Goal: Information Seeking & Learning: Find specific fact

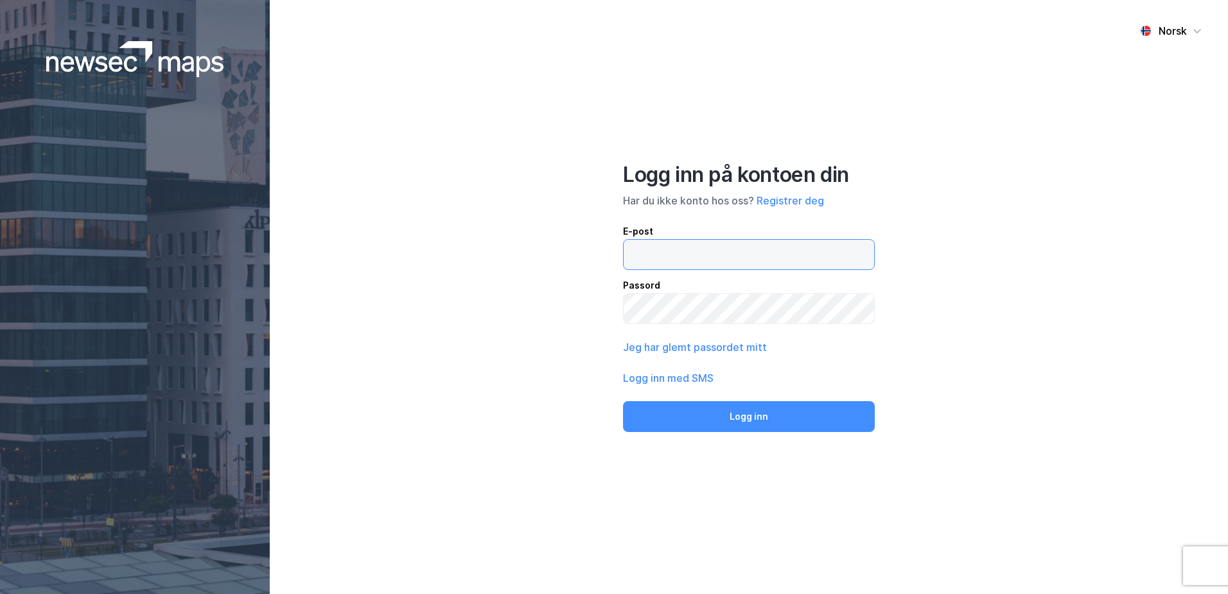
click at [649, 256] on input "email" at bounding box center [749, 255] width 251 height 30
type input "[EMAIL_ADDRESS][DOMAIN_NAME]"
click at [623, 401] on button "Logg inn" at bounding box center [749, 416] width 252 height 31
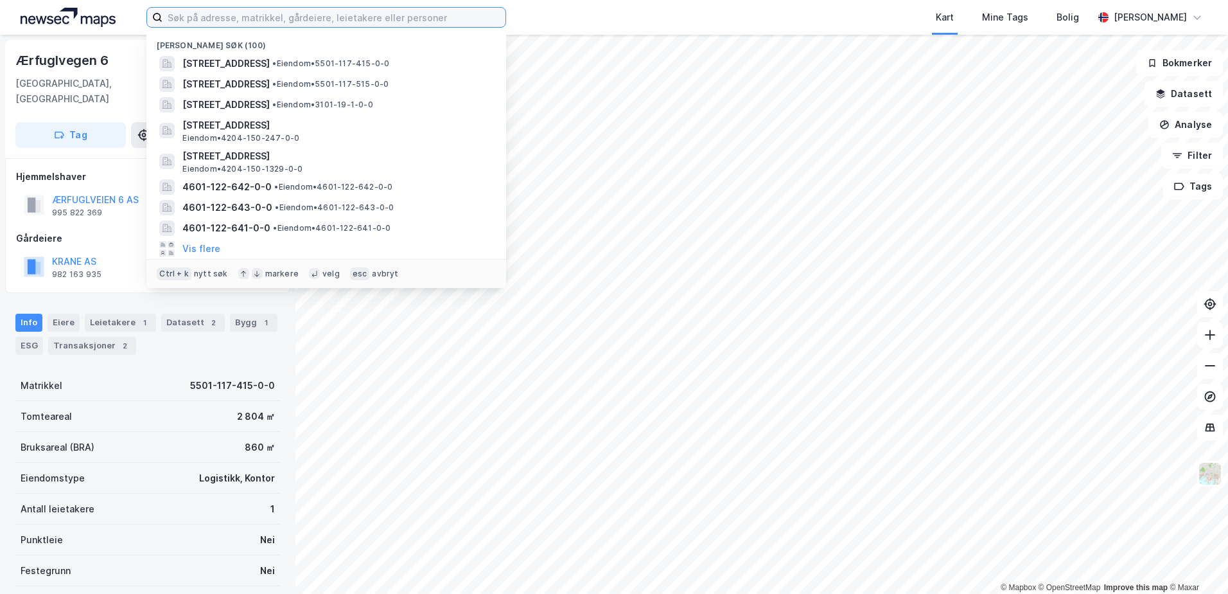
click at [355, 19] on input at bounding box center [334, 17] width 343 height 19
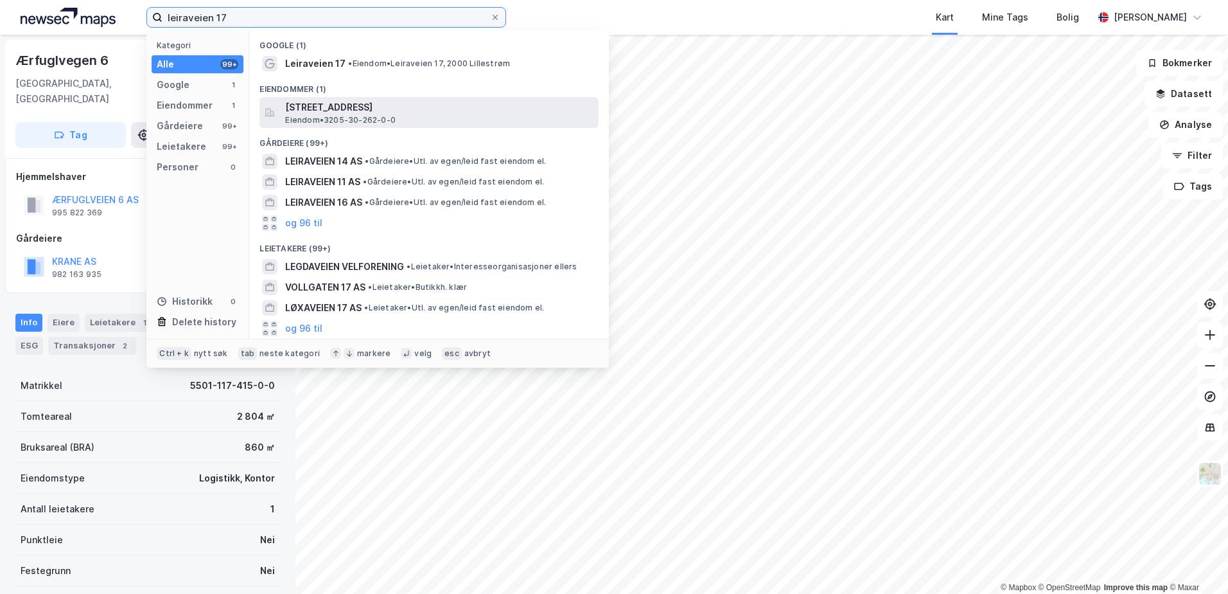
type input "leiraveien 17"
click at [366, 115] on span "Eiendom • 3205-30-262-0-0" at bounding box center [340, 120] width 110 height 10
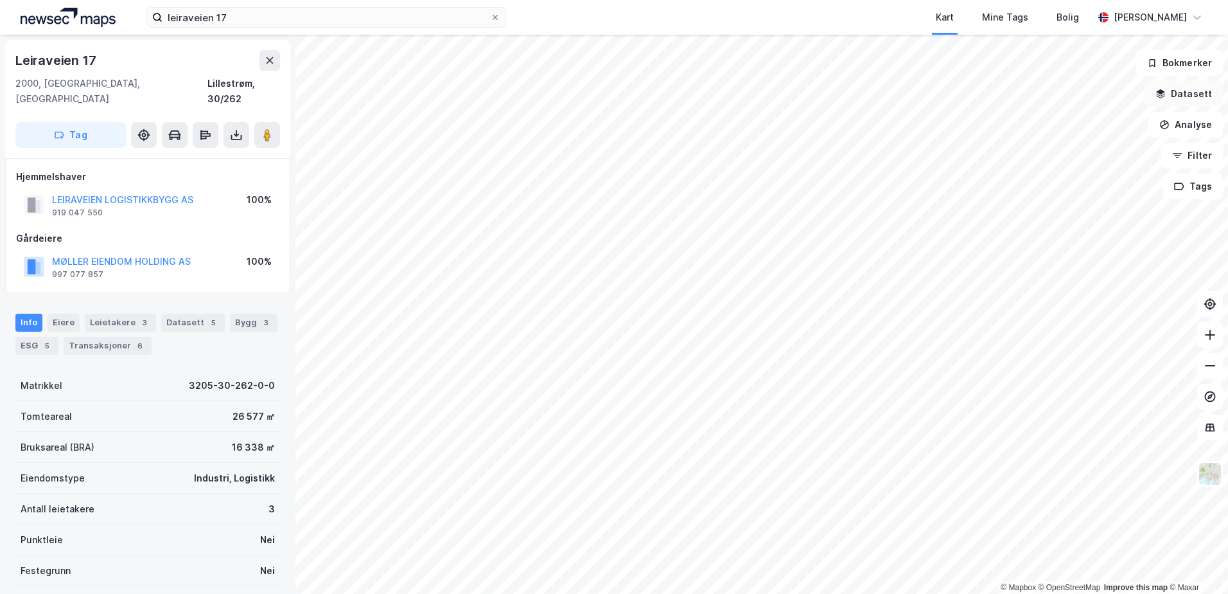
click at [1183, 87] on button "Datasett" at bounding box center [1184, 94] width 78 height 26
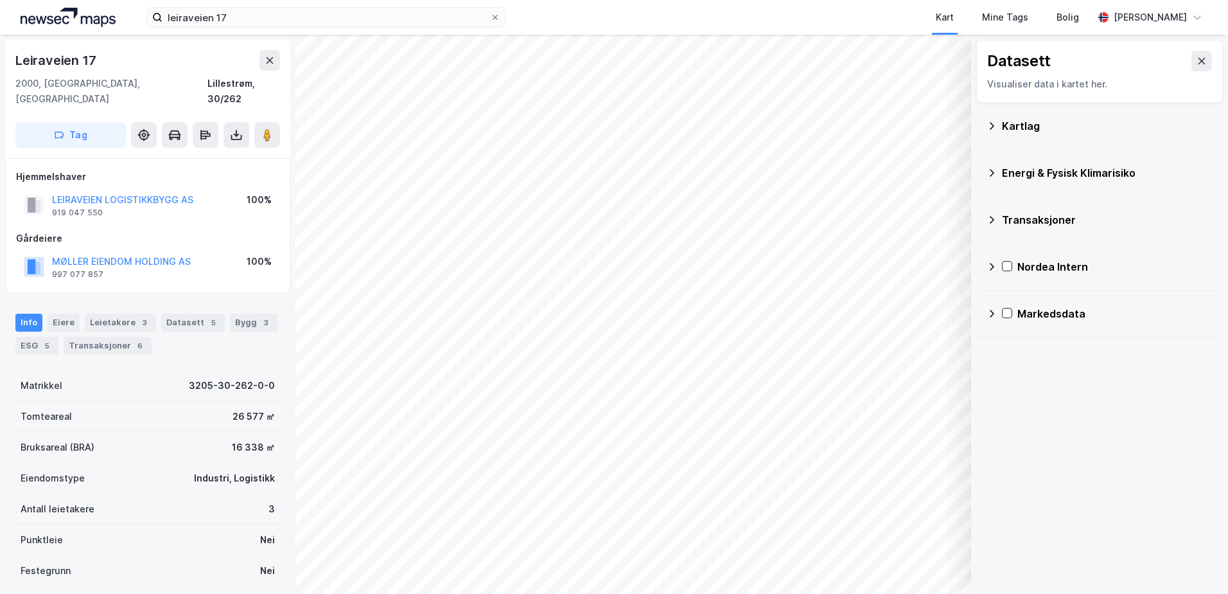
click at [1001, 126] on div "Kartlag" at bounding box center [1100, 125] width 226 height 31
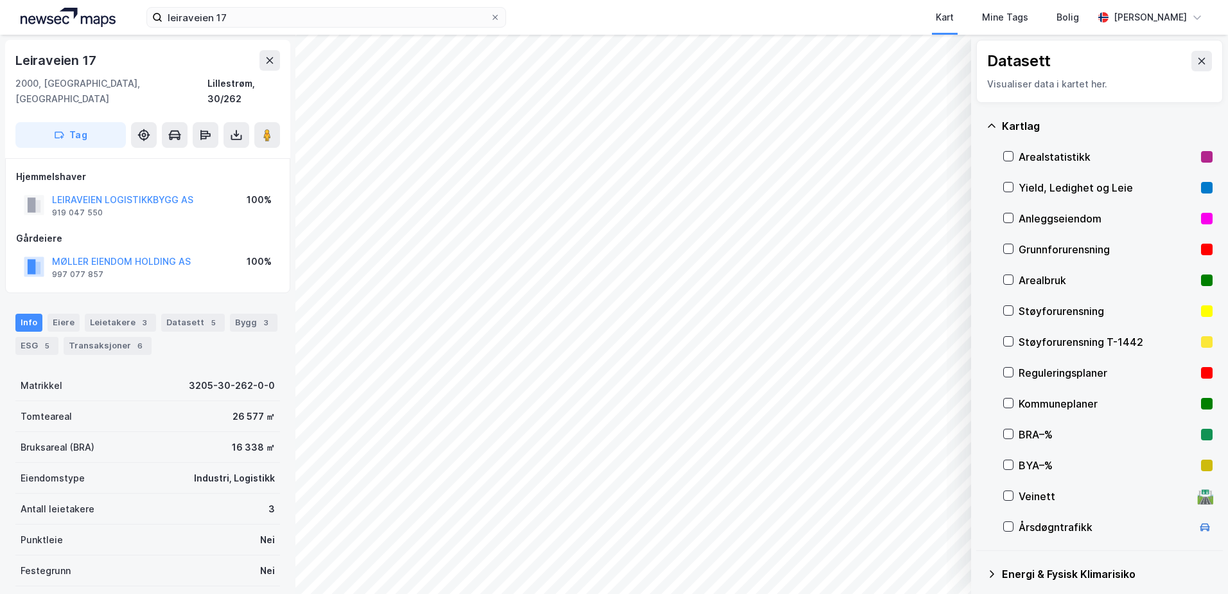
click at [1047, 247] on div "Grunnforurensning" at bounding box center [1107, 249] width 177 height 15
click at [1011, 245] on icon at bounding box center [1008, 248] width 9 height 9
click at [991, 124] on icon at bounding box center [992, 126] width 10 height 10
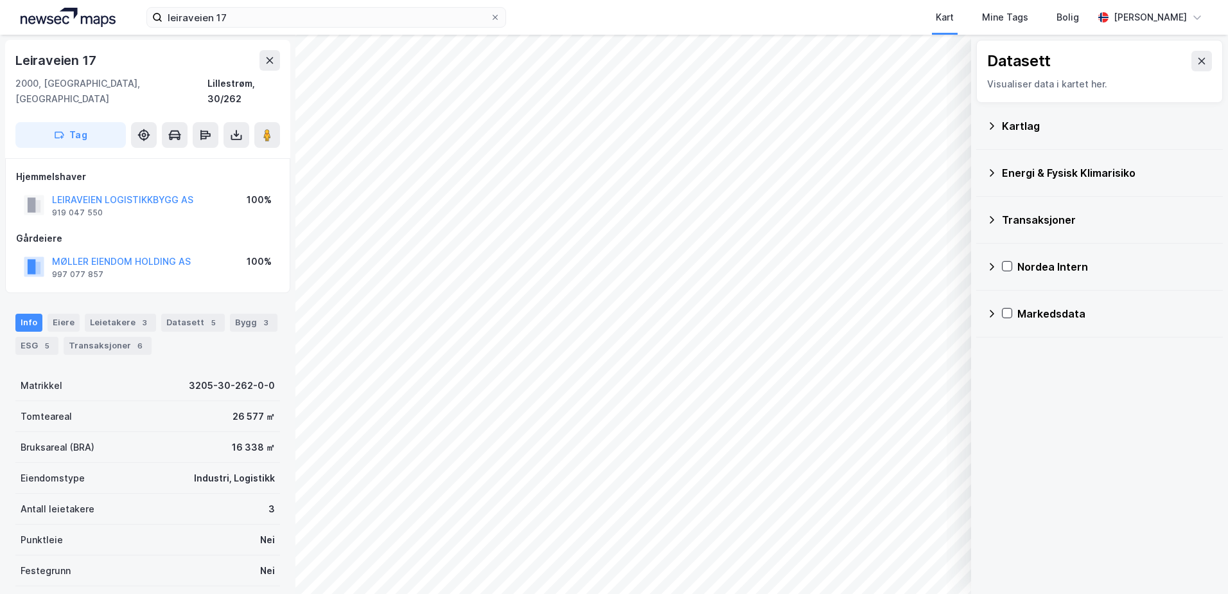
click at [996, 173] on icon at bounding box center [992, 173] width 10 height 10
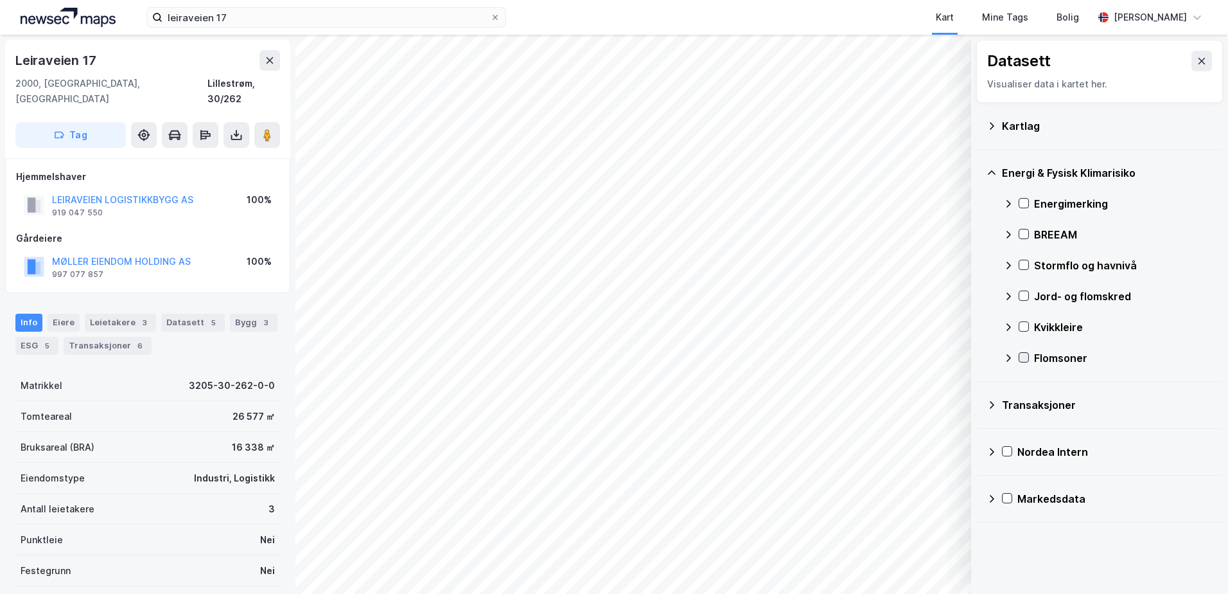
click at [1022, 356] on icon at bounding box center [1023, 357] width 9 height 9
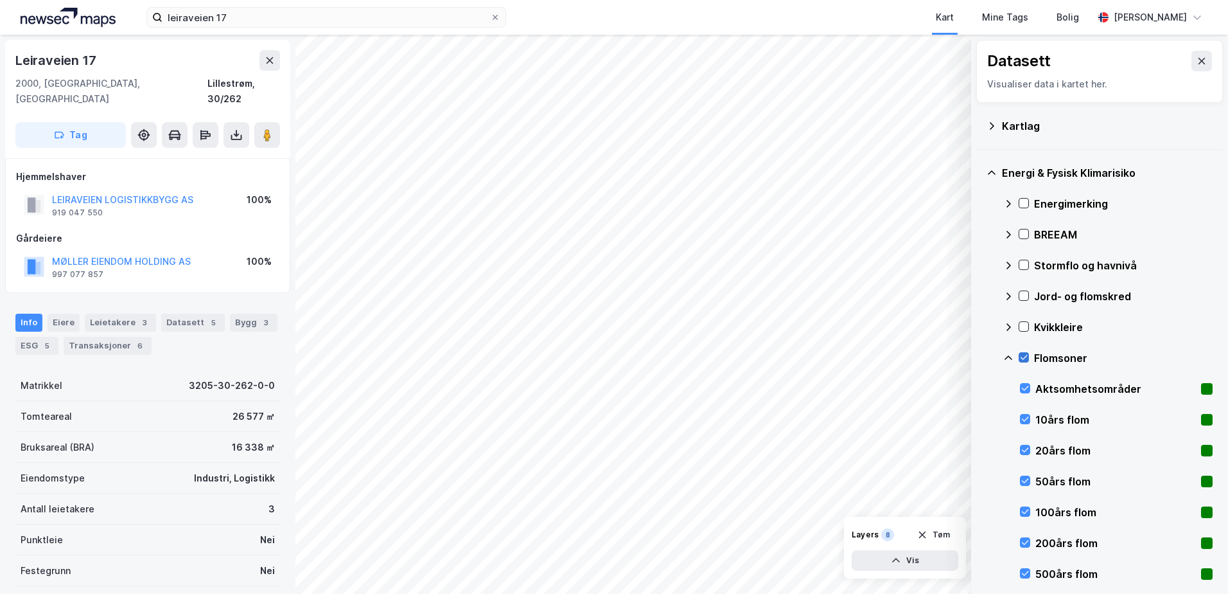
click at [1022, 358] on icon at bounding box center [1024, 357] width 7 height 4
click at [1025, 327] on icon at bounding box center [1024, 326] width 7 height 4
click at [1020, 322] on icon at bounding box center [1023, 326] width 9 height 9
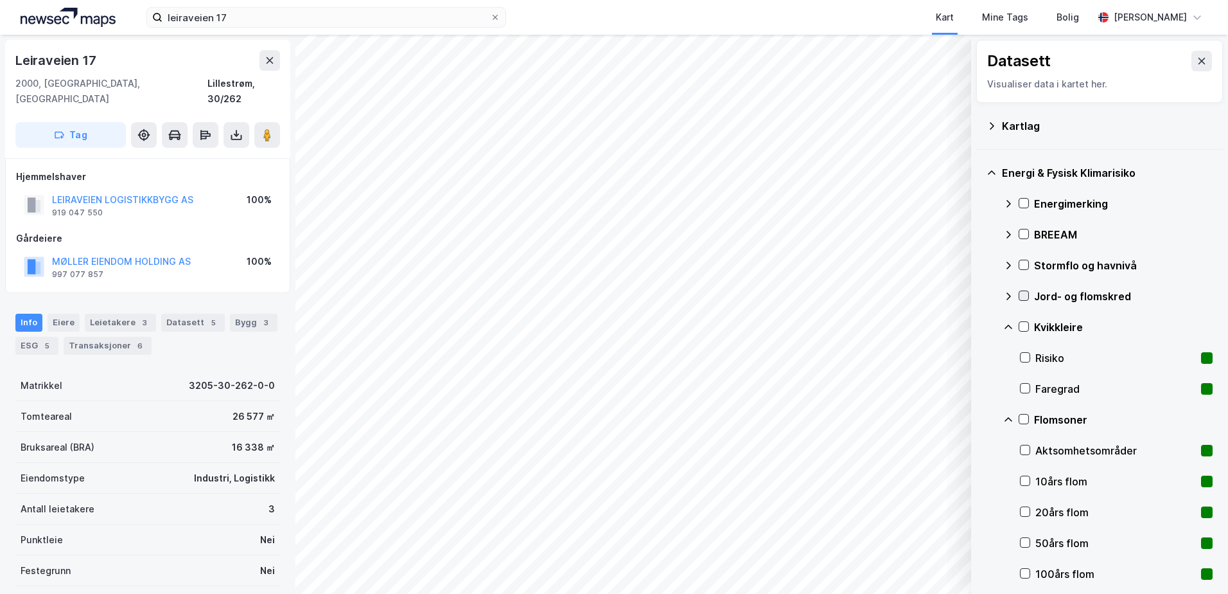
click at [1023, 294] on icon at bounding box center [1023, 295] width 9 height 9
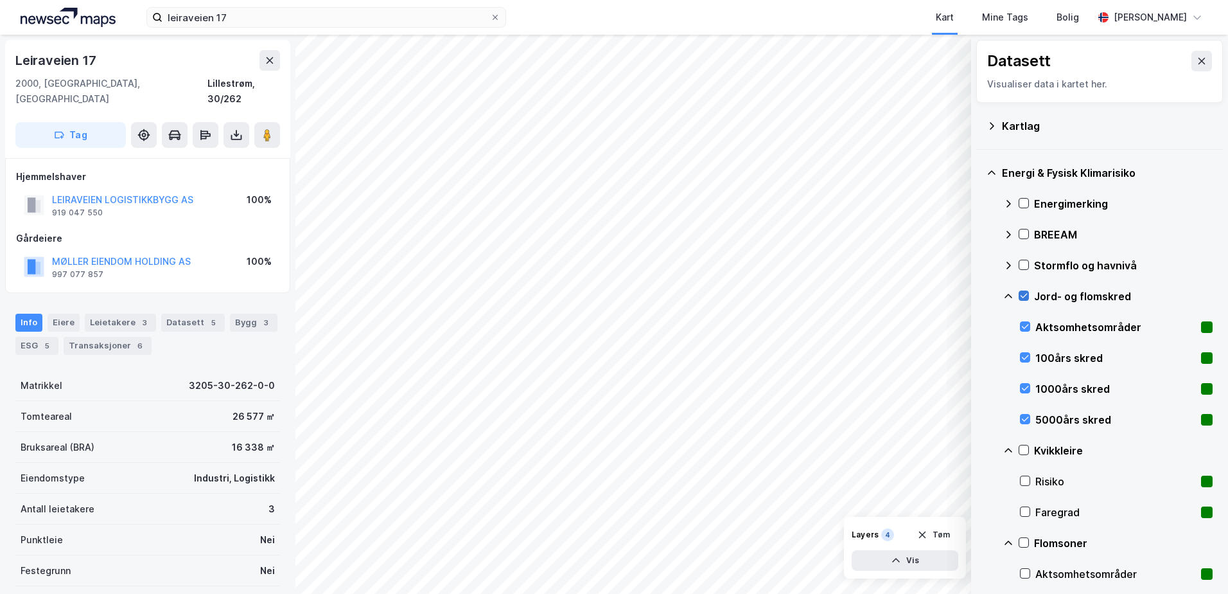
click at [1023, 295] on icon at bounding box center [1023, 295] width 9 height 9
click at [1005, 296] on icon at bounding box center [1008, 296] width 10 height 10
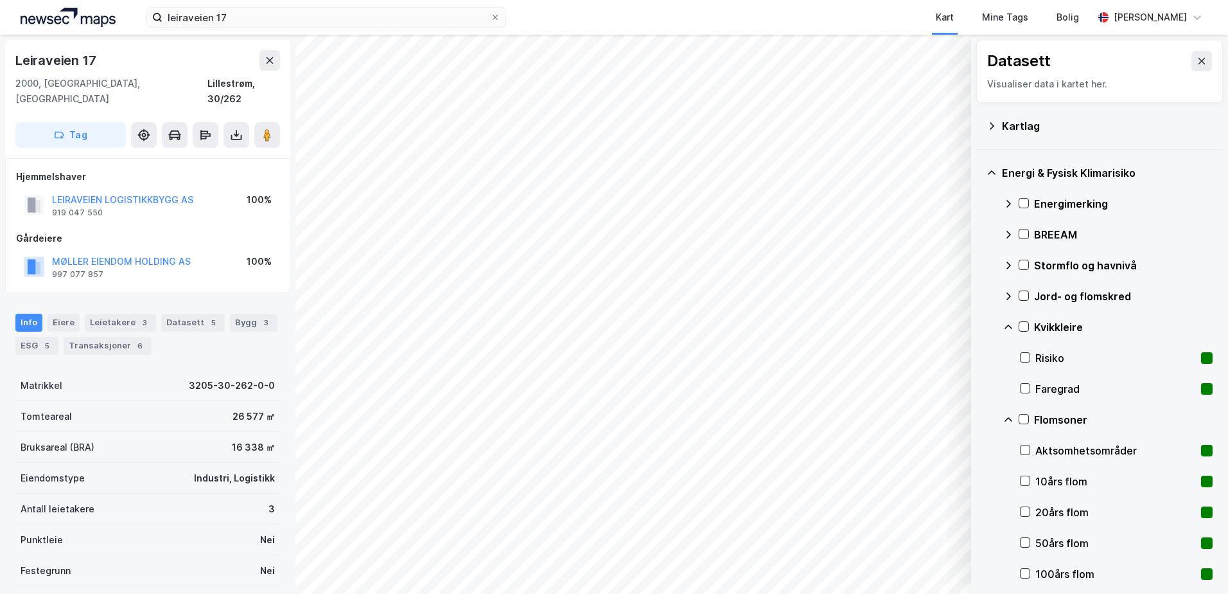
click at [1009, 326] on icon at bounding box center [1008, 327] width 10 height 10
click at [1023, 354] on icon at bounding box center [1023, 357] width 9 height 9
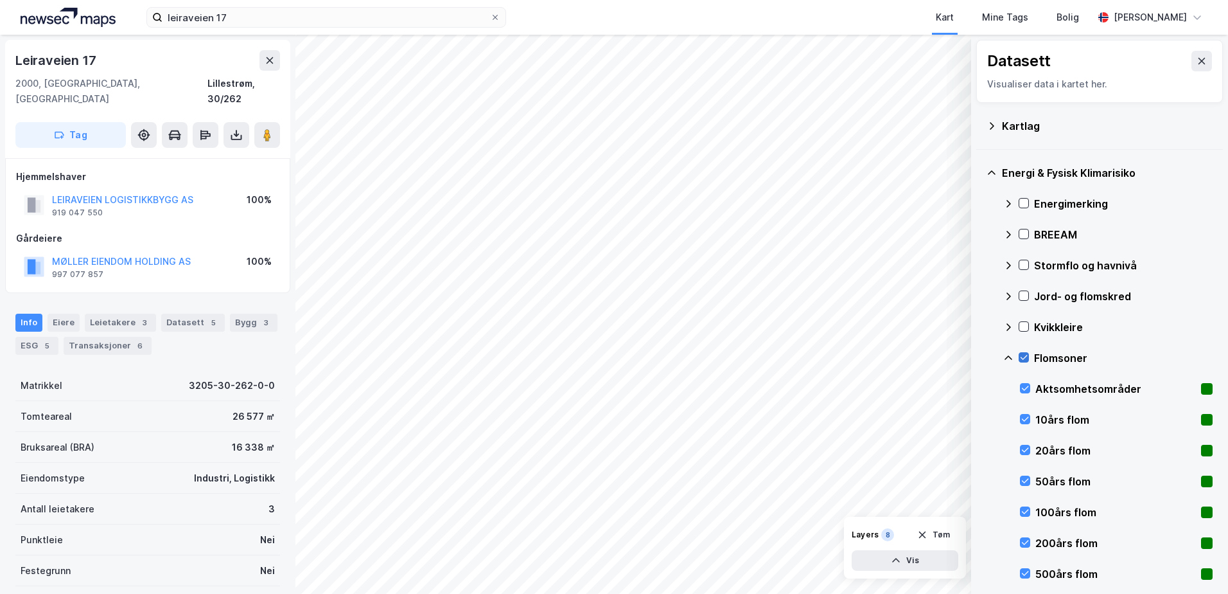
click at [1023, 354] on icon at bounding box center [1023, 357] width 9 height 9
click at [1021, 416] on icon at bounding box center [1025, 418] width 9 height 9
click at [1024, 450] on icon at bounding box center [1025, 449] width 9 height 9
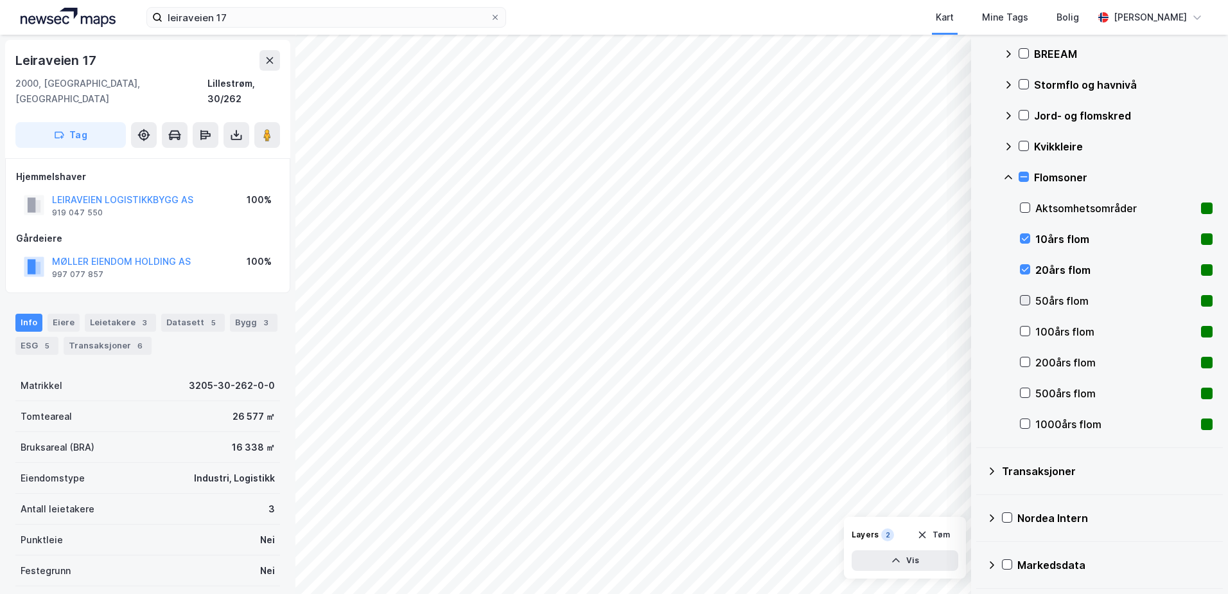
click at [1027, 295] on icon at bounding box center [1025, 299] width 9 height 9
click at [1028, 328] on icon at bounding box center [1025, 330] width 9 height 9
click at [1025, 364] on icon at bounding box center [1025, 362] width 7 height 4
click at [1023, 389] on icon at bounding box center [1025, 392] width 9 height 9
click at [1026, 422] on icon at bounding box center [1025, 423] width 9 height 9
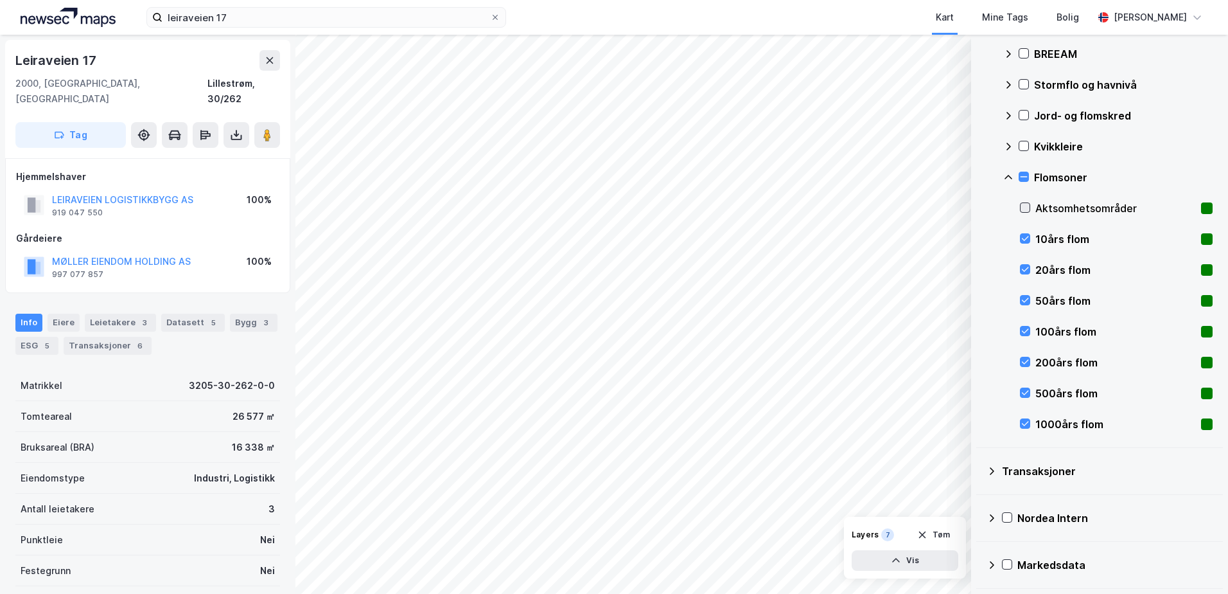
click at [1025, 206] on icon at bounding box center [1025, 207] width 9 height 9
click at [1025, 208] on icon at bounding box center [1025, 207] width 9 height 9
click at [1027, 421] on icon at bounding box center [1025, 423] width 9 height 9
click at [1027, 210] on icon at bounding box center [1025, 207] width 9 height 9
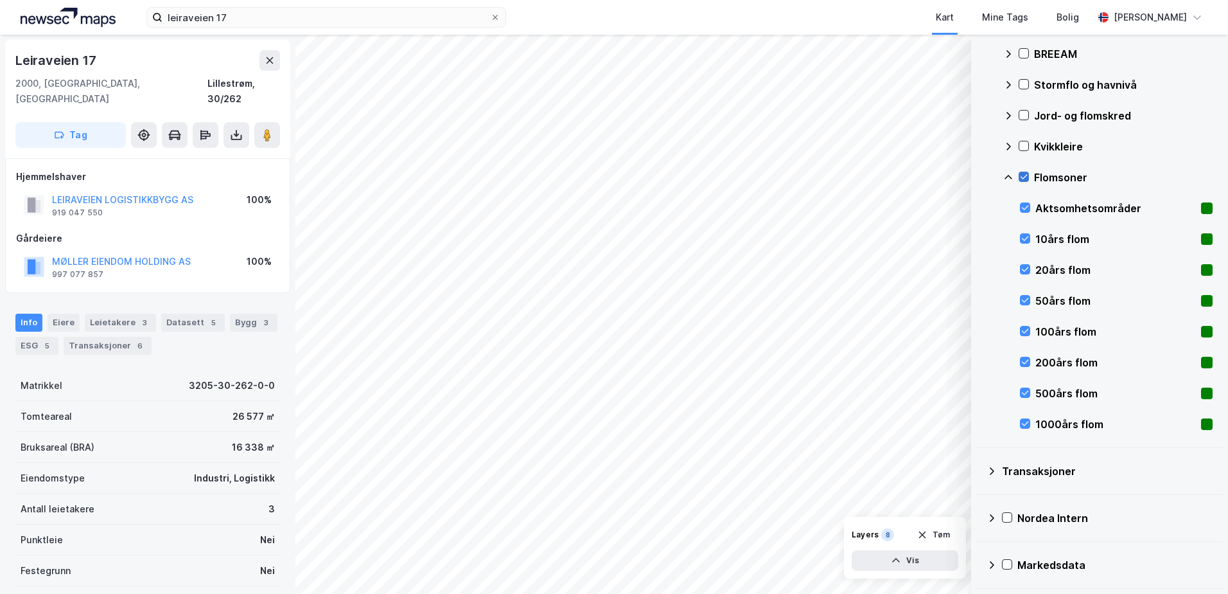
click at [1025, 177] on icon at bounding box center [1023, 176] width 9 height 9
click at [1009, 177] on icon at bounding box center [1008, 177] width 10 height 10
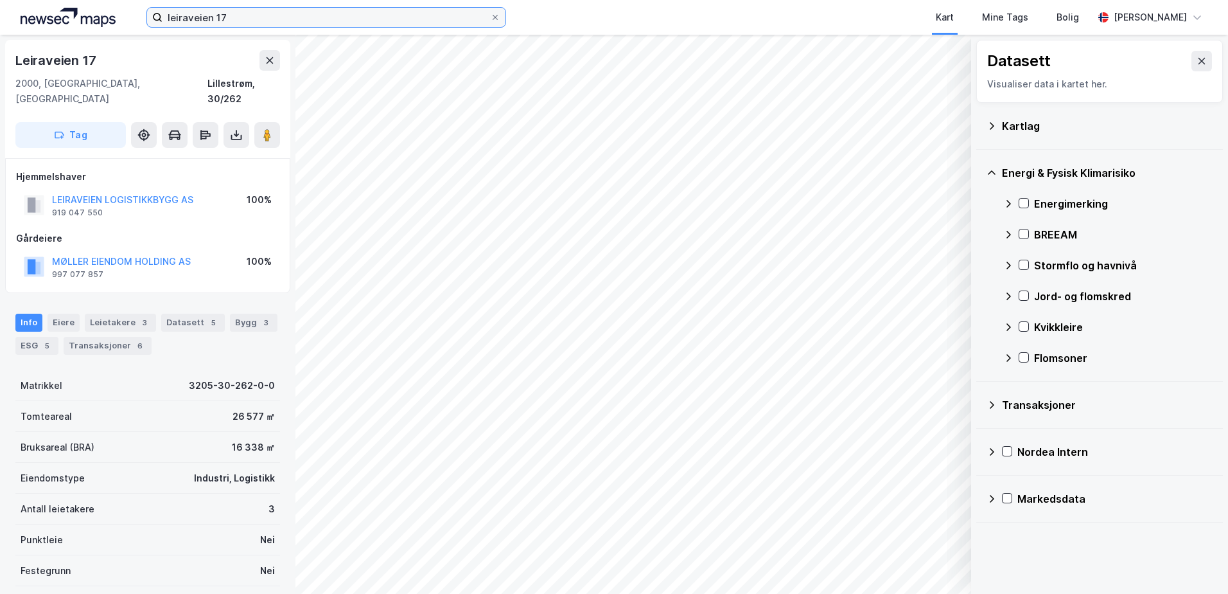
click at [264, 17] on input "leiraveien 17" at bounding box center [327, 17] width 328 height 19
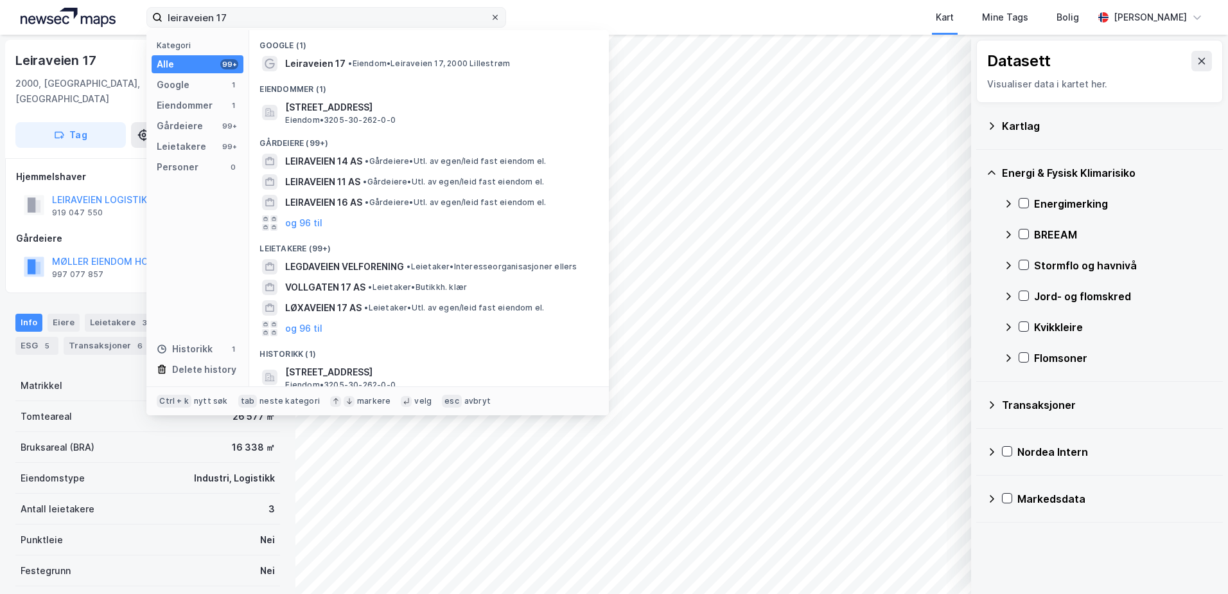
click at [493, 13] on div at bounding box center [495, 17] width 8 height 10
click at [490, 13] on input "leiraveien 17" at bounding box center [327, 17] width 328 height 19
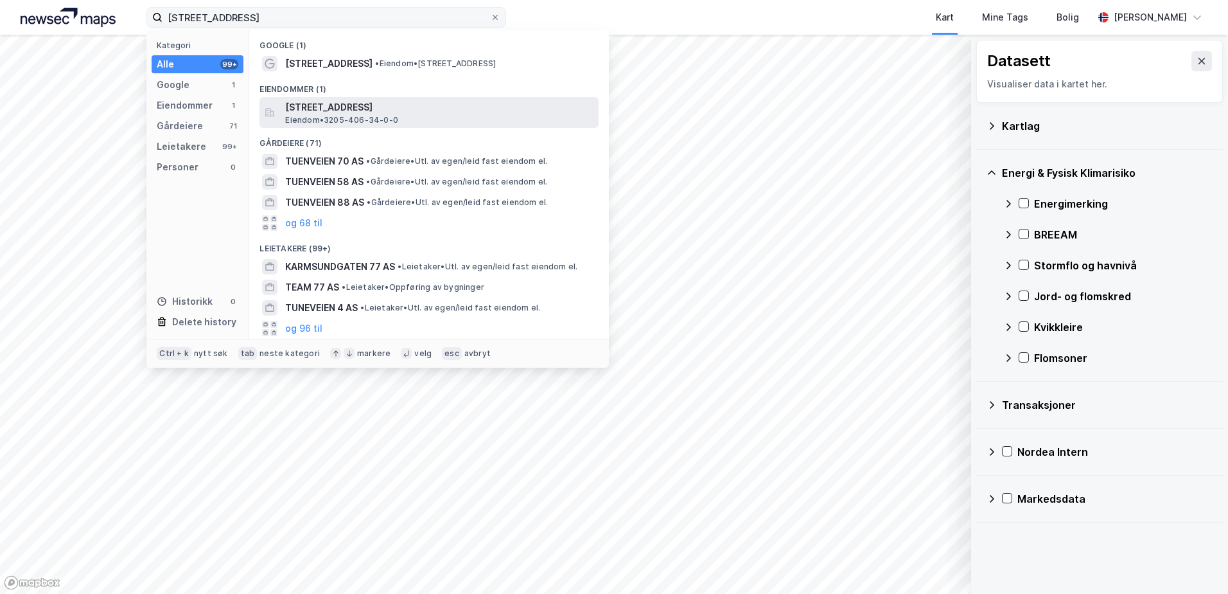
click at [342, 113] on span "[STREET_ADDRESS]" at bounding box center [439, 107] width 308 height 15
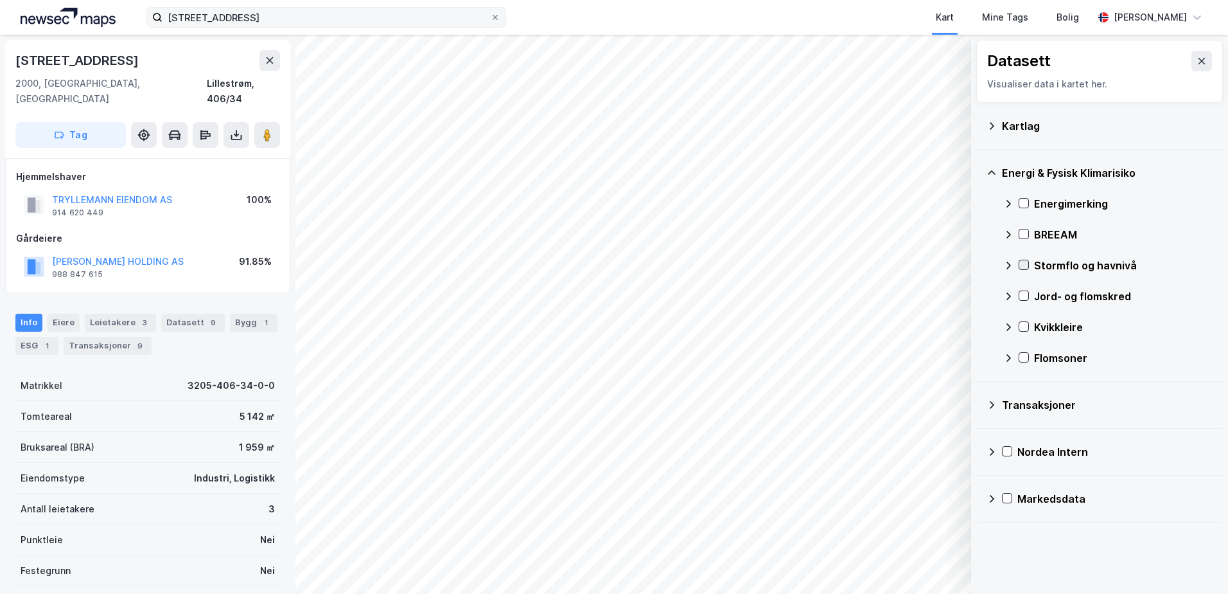
click at [1021, 263] on icon at bounding box center [1023, 264] width 9 height 9
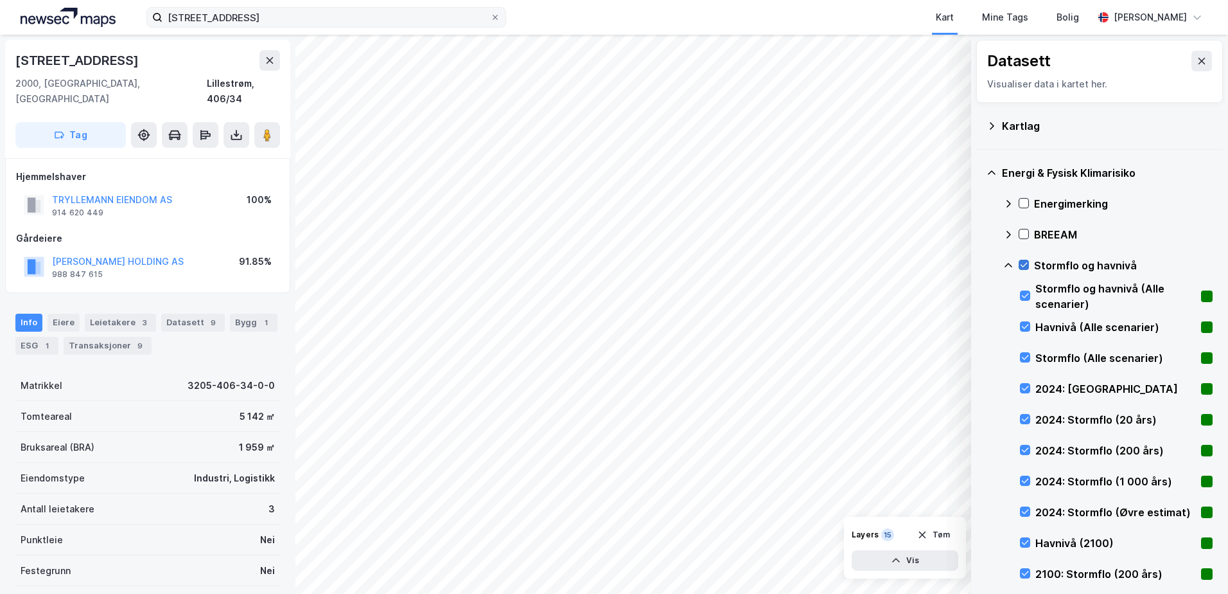
click at [1021, 263] on icon at bounding box center [1023, 264] width 9 height 9
click at [1010, 261] on icon at bounding box center [1008, 265] width 10 height 10
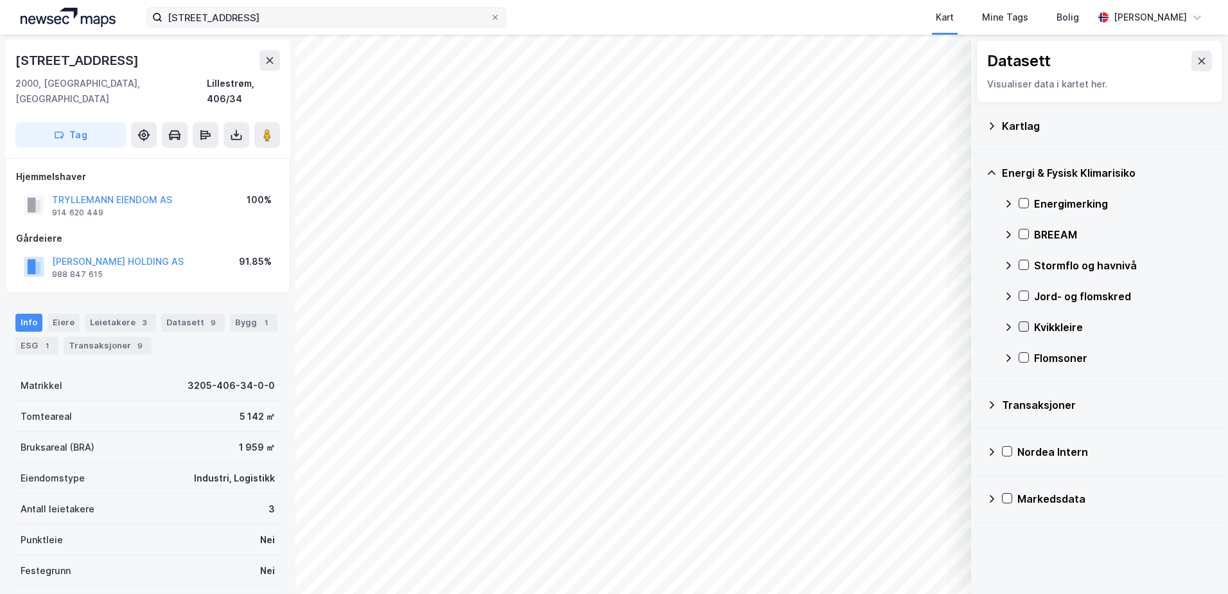
click at [1023, 323] on icon at bounding box center [1023, 326] width 9 height 9
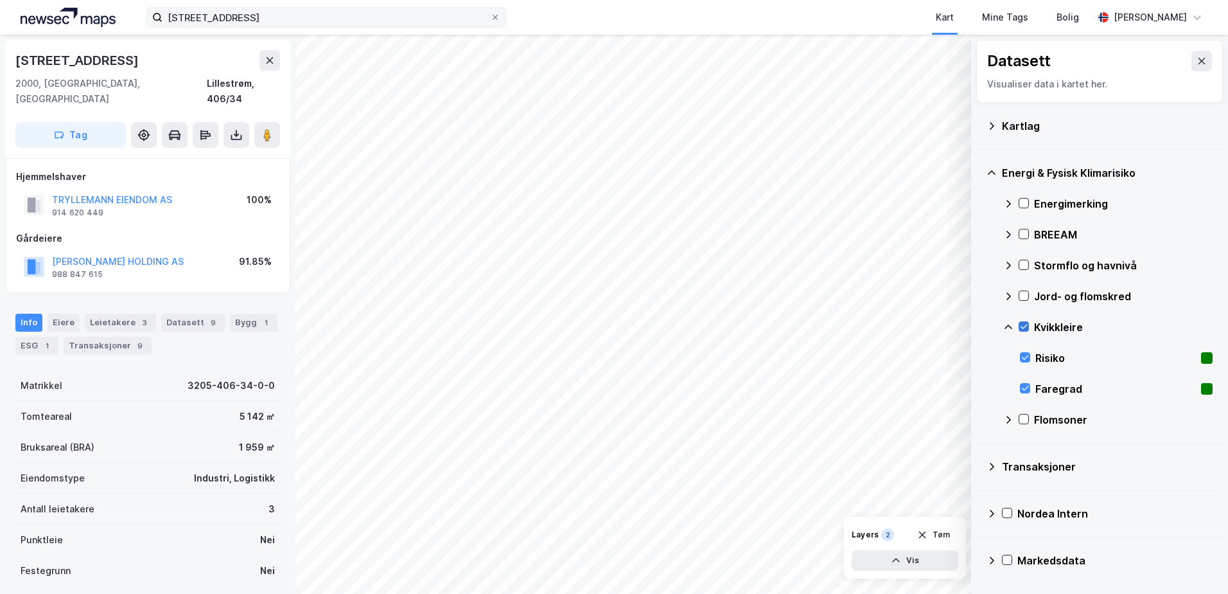
click at [1023, 323] on icon at bounding box center [1023, 326] width 9 height 9
click at [1025, 323] on icon at bounding box center [1023, 326] width 9 height 9
click at [1025, 320] on div "Kvikkleire" at bounding box center [1107, 327] width 209 height 31
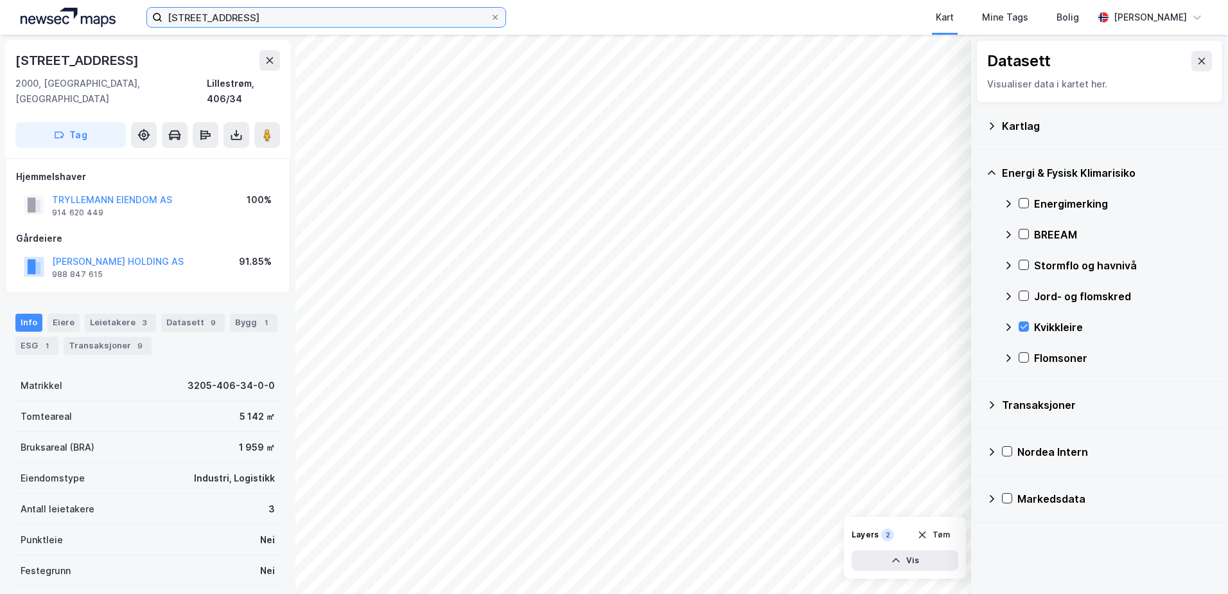
click at [245, 17] on input "[STREET_ADDRESS]" at bounding box center [327, 17] width 328 height 19
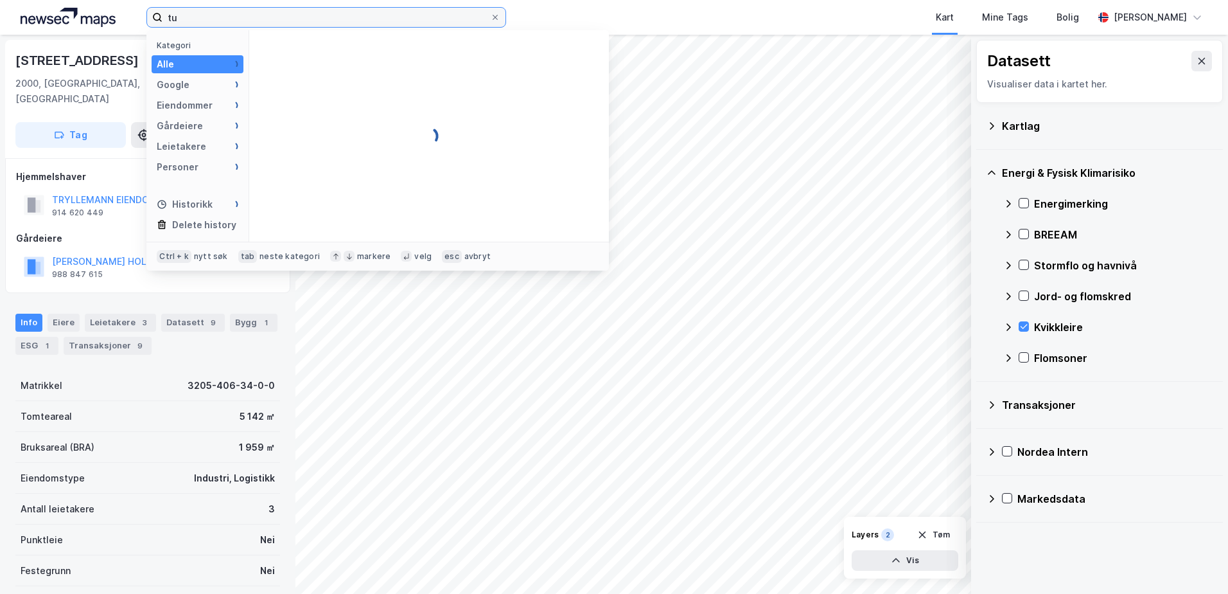
type input "t"
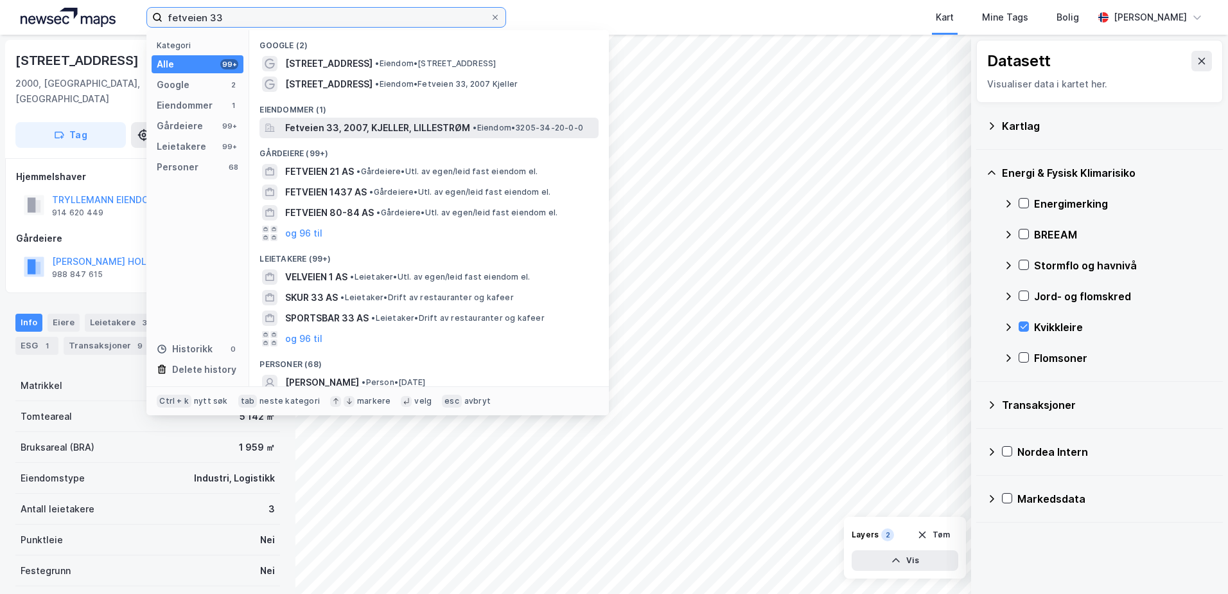
type input "fetveien 33"
click at [379, 125] on span "Fetveien 33, 2007, KJELLER, LILLESTRØM" at bounding box center [377, 127] width 185 height 15
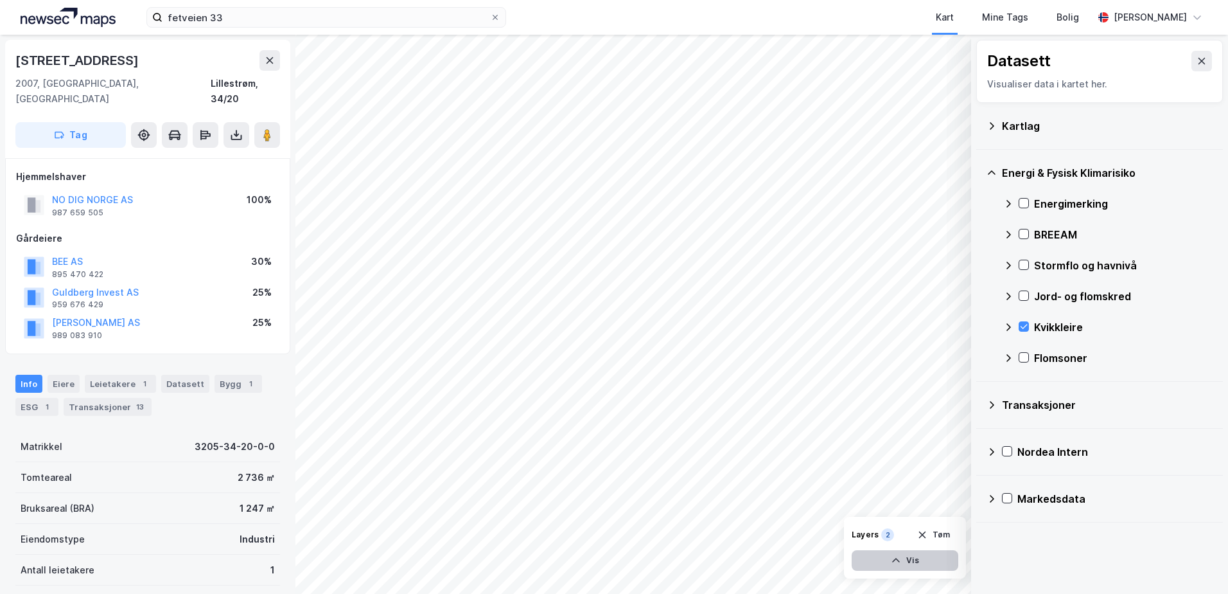
click at [910, 560] on button "Vis" at bounding box center [905, 560] width 107 height 21
click at [903, 529] on icon at bounding box center [899, 532] width 10 height 10
click at [945, 527] on icon at bounding box center [945, 532] width 10 height 10
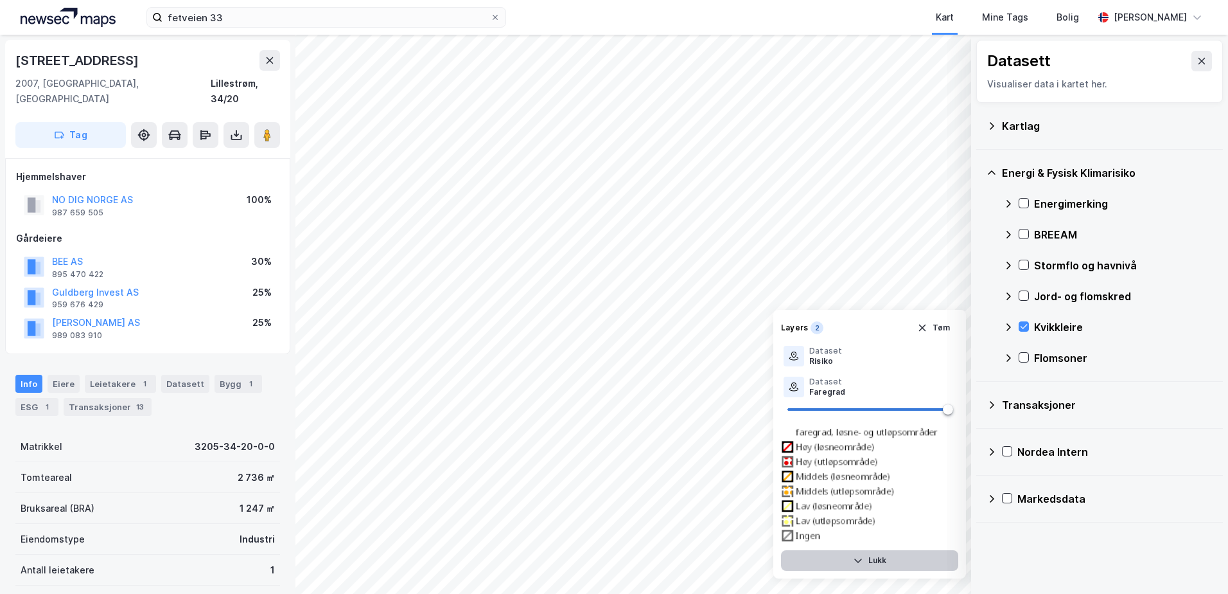
click at [881, 558] on button "Lukk" at bounding box center [869, 560] width 177 height 21
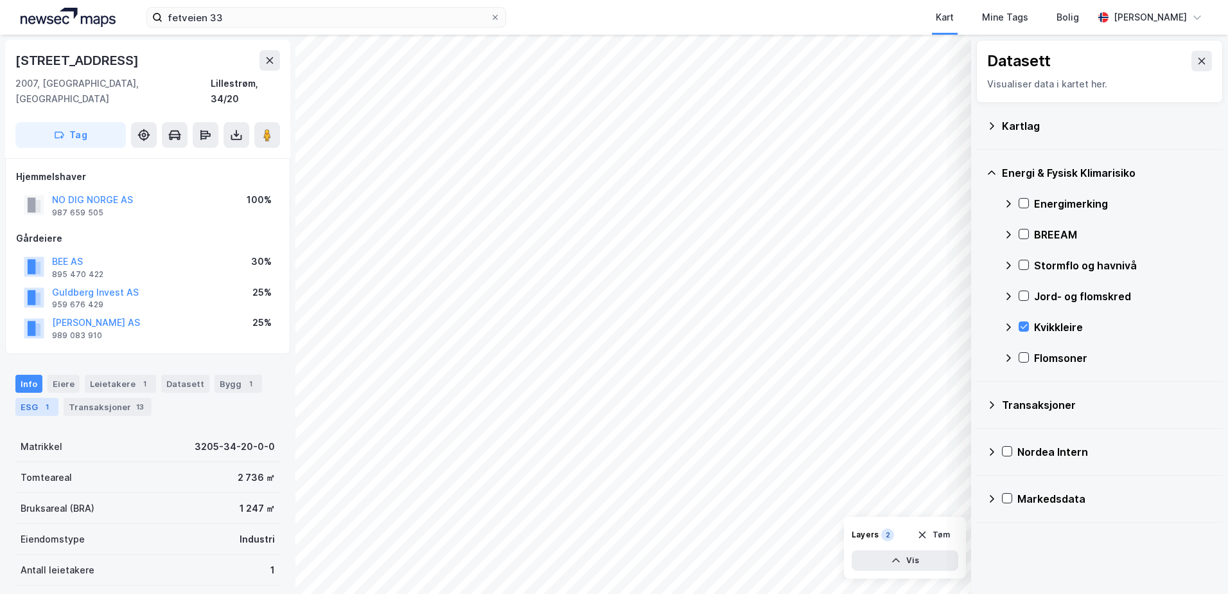
click at [35, 398] on div "ESG 1" at bounding box center [36, 407] width 43 height 18
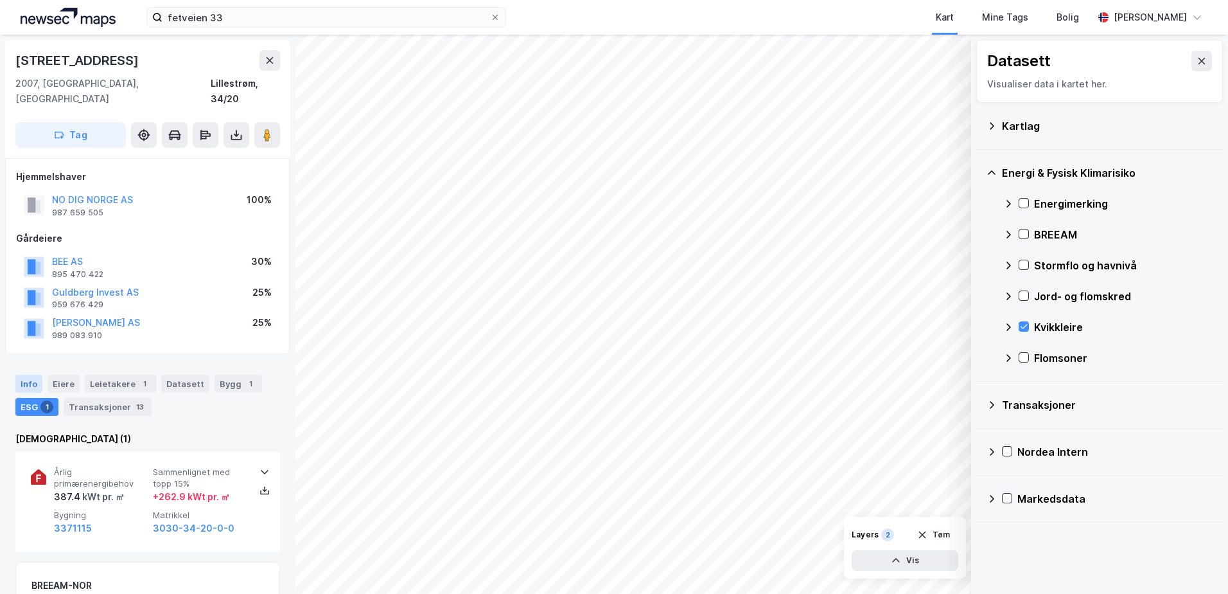
click at [27, 375] on div "Info" at bounding box center [28, 384] width 27 height 18
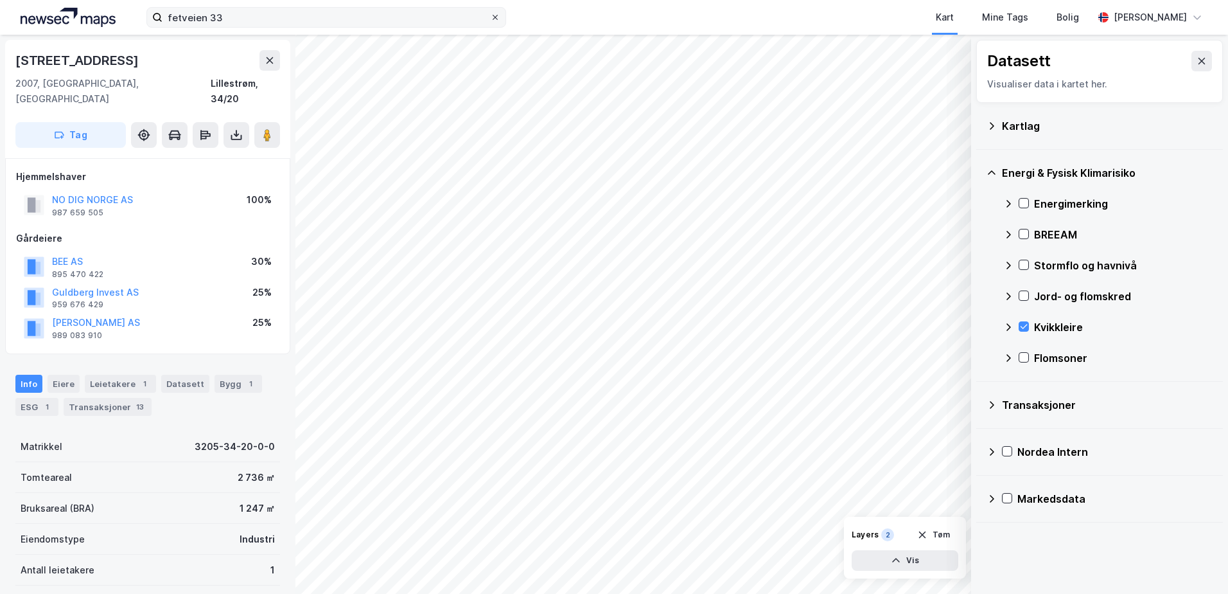
click at [496, 17] on icon at bounding box center [495, 17] width 5 height 5
click at [490, 17] on input "fetveien 33" at bounding box center [327, 17] width 328 height 19
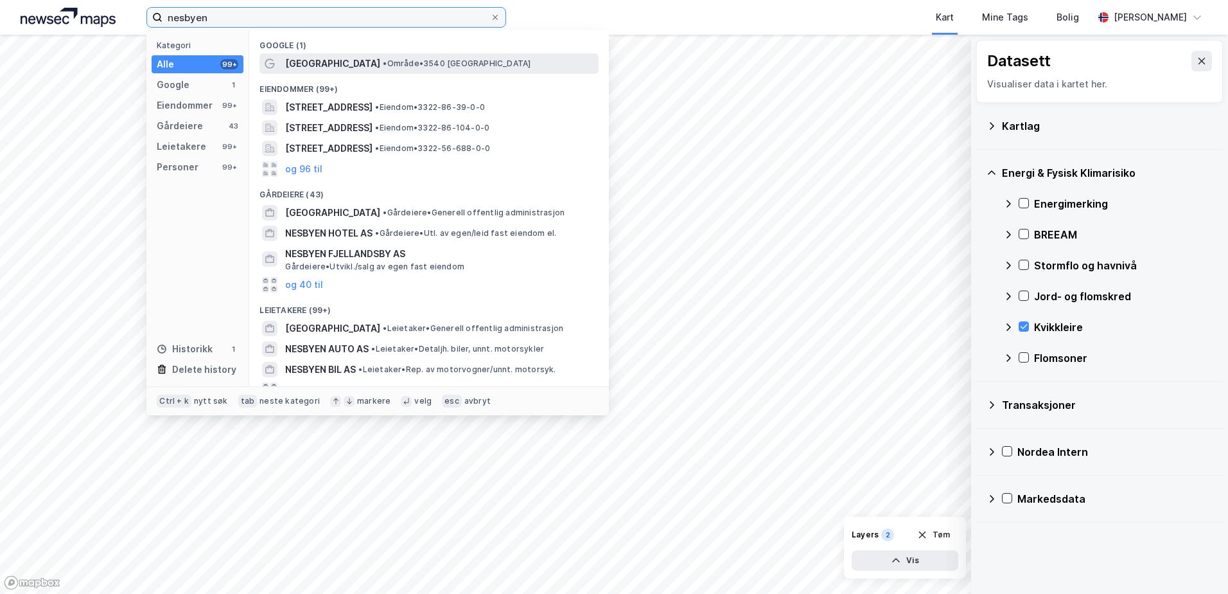
type input "nesbyen"
click at [383, 63] on span "•" at bounding box center [385, 63] width 4 height 10
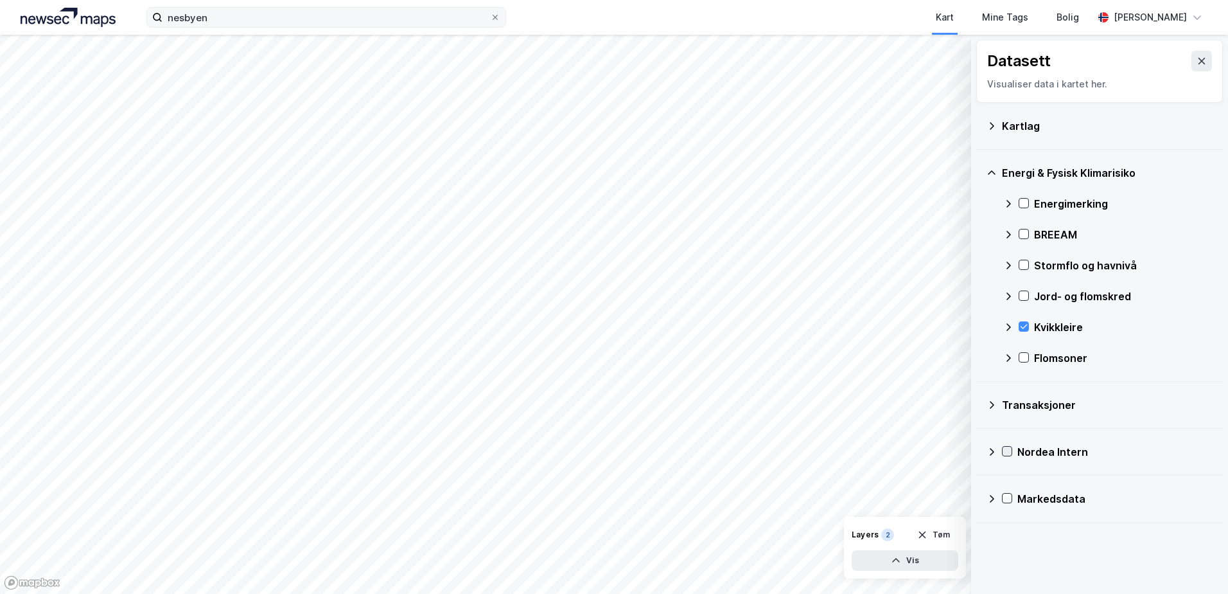
click at [1005, 450] on icon at bounding box center [1007, 450] width 9 height 9
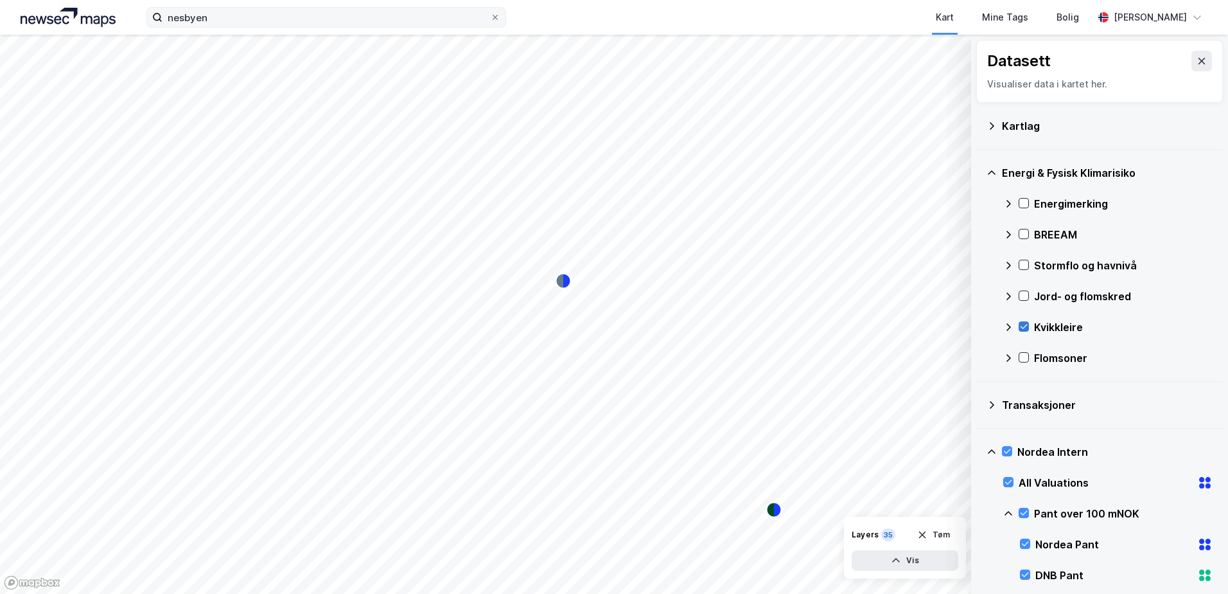
click at [1024, 325] on icon at bounding box center [1023, 326] width 9 height 9
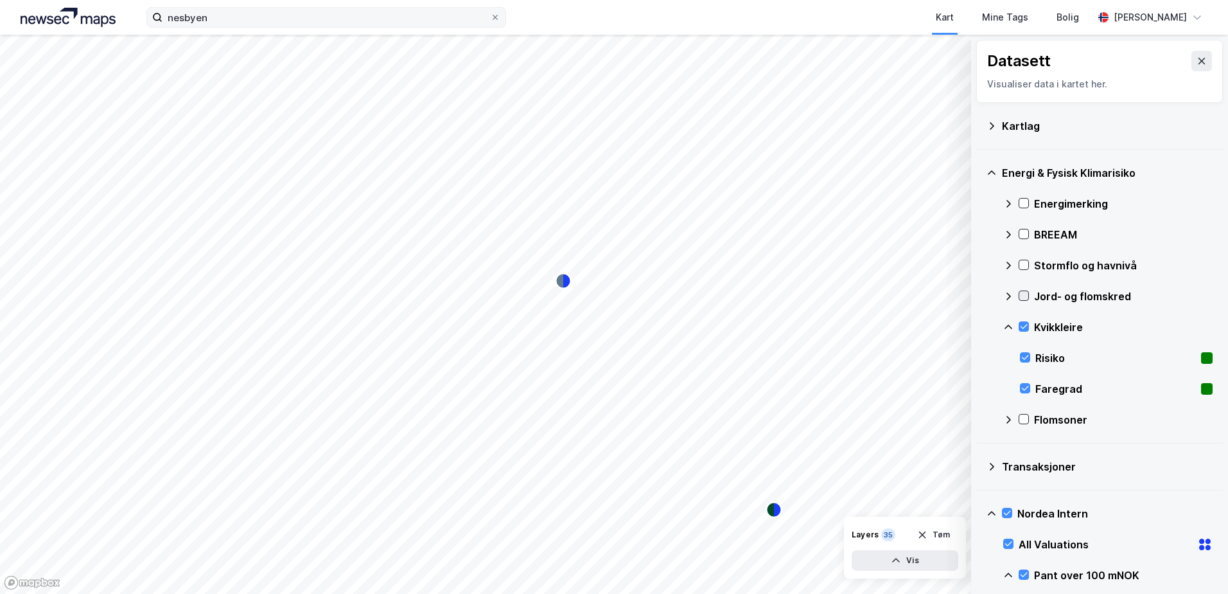
click at [1023, 296] on icon at bounding box center [1023, 295] width 9 height 9
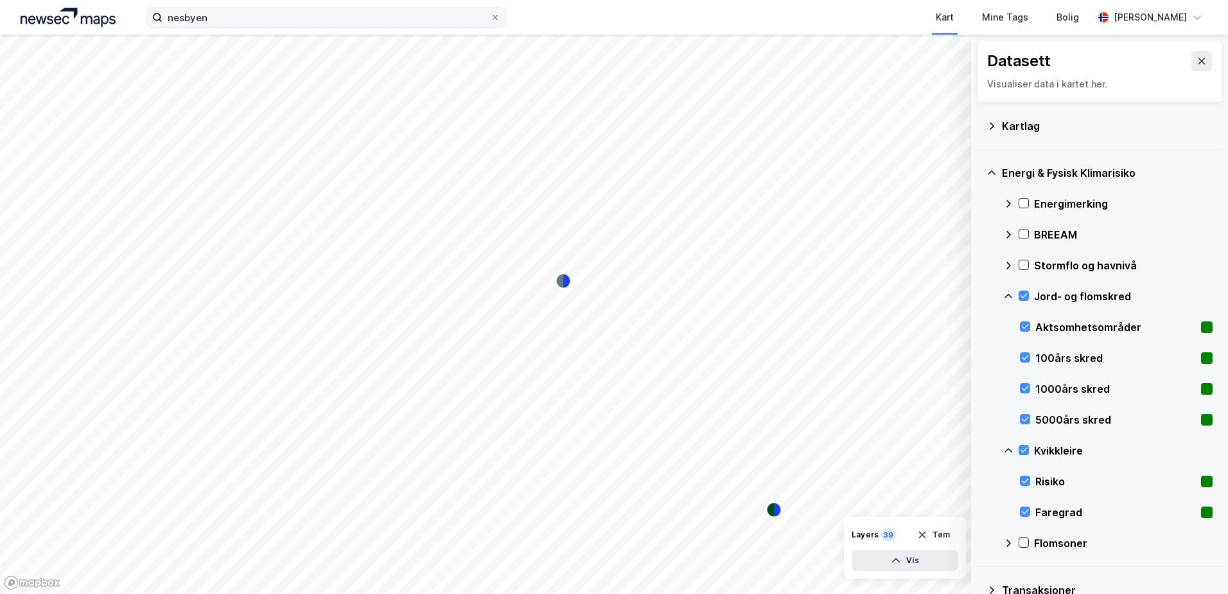
scroll to position [257, 0]
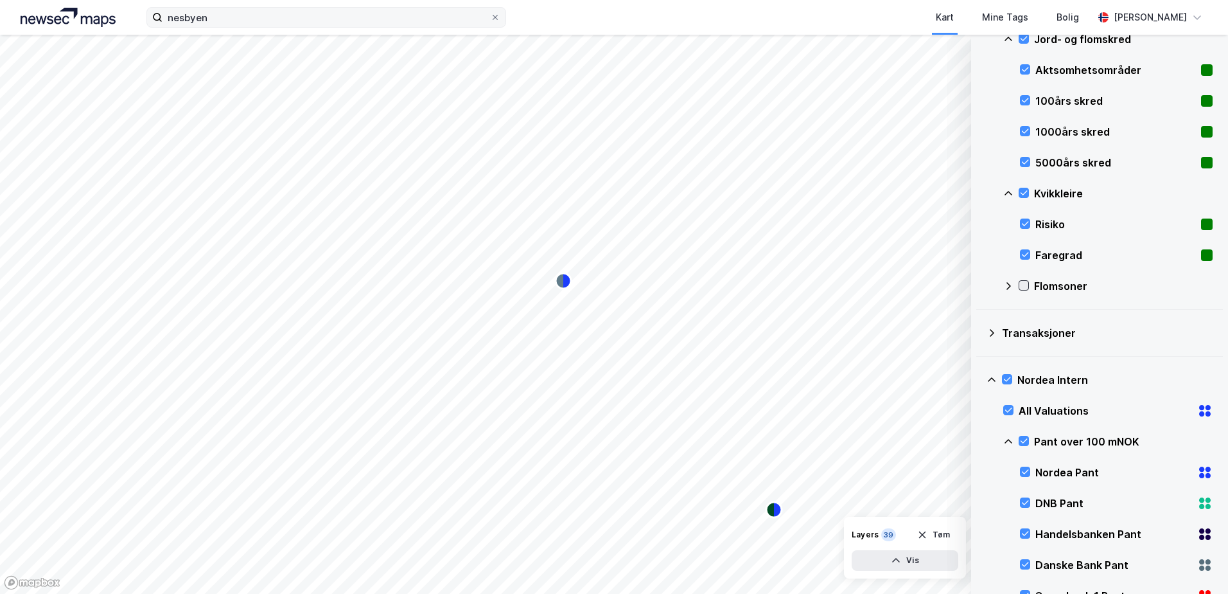
click at [1024, 285] on icon at bounding box center [1023, 285] width 9 height 9
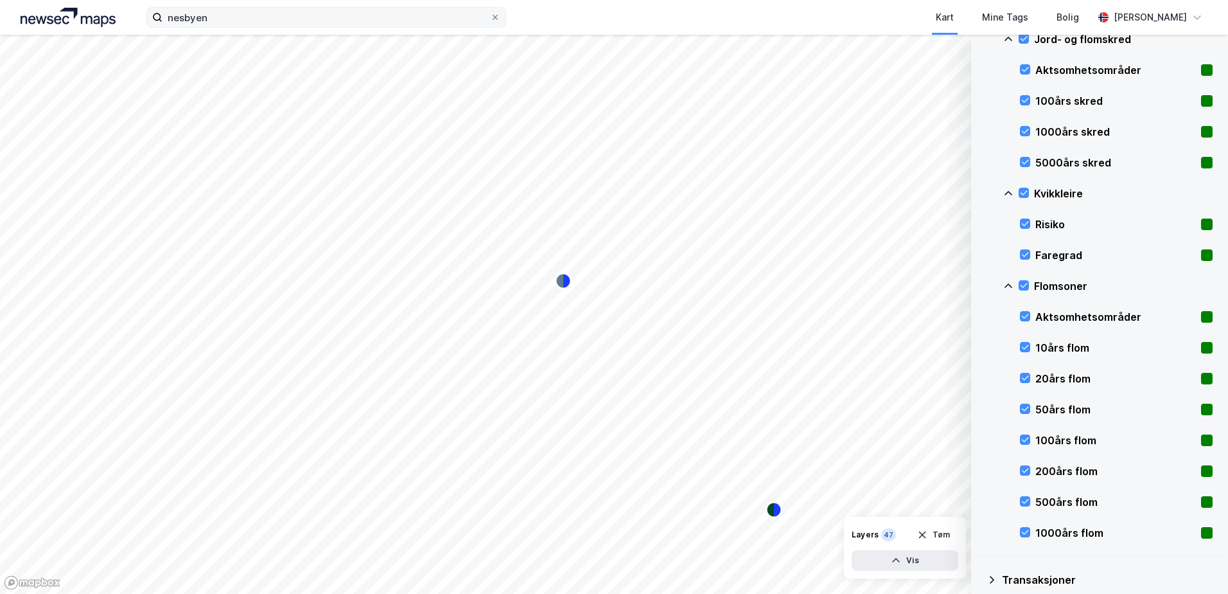
scroll to position [0, 0]
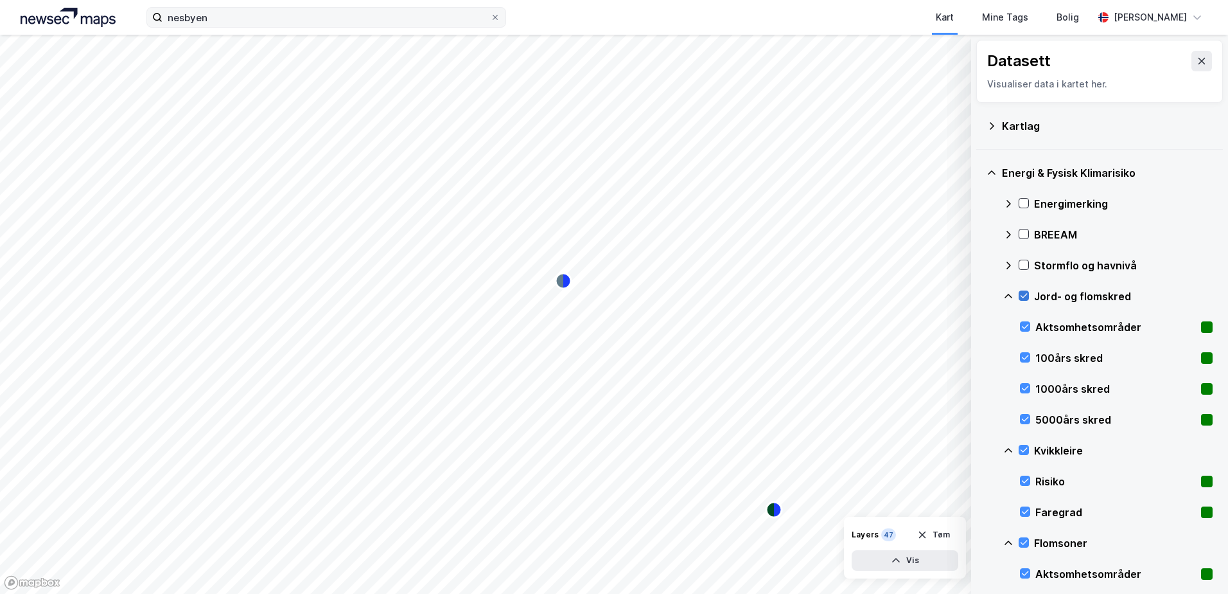
click at [1021, 293] on icon at bounding box center [1023, 295] width 9 height 9
click at [1025, 446] on icon at bounding box center [1023, 449] width 9 height 9
click at [1023, 542] on icon at bounding box center [1023, 542] width 9 height 9
click at [1005, 294] on icon at bounding box center [1008, 296] width 10 height 10
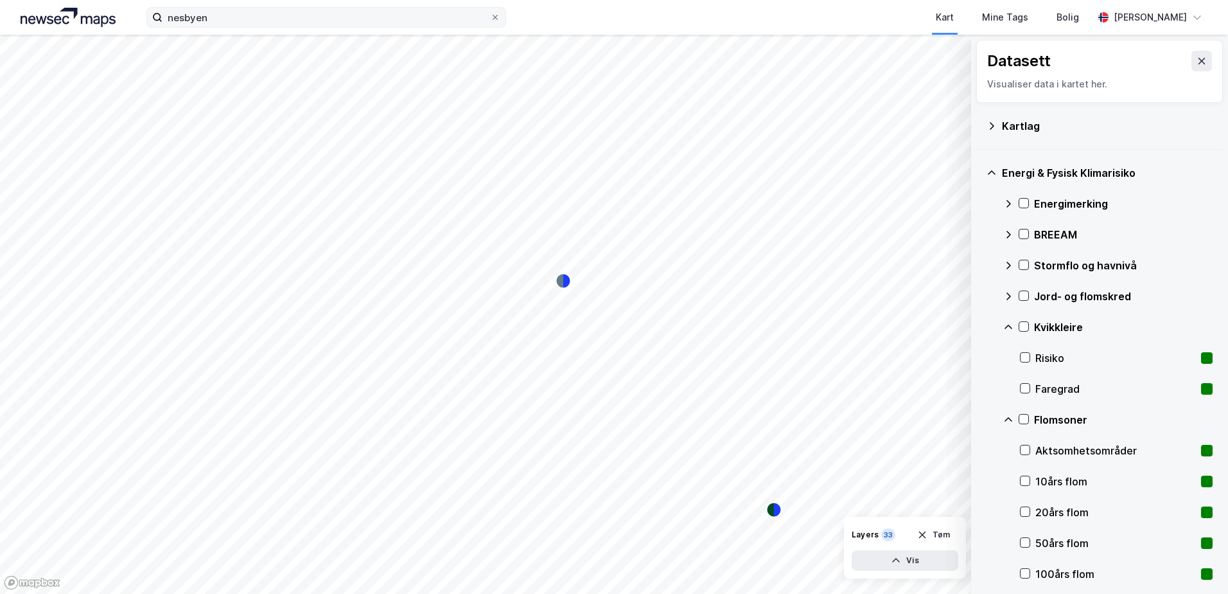
click at [1008, 326] on icon at bounding box center [1008, 327] width 10 height 10
click at [1006, 354] on icon at bounding box center [1008, 358] width 10 height 10
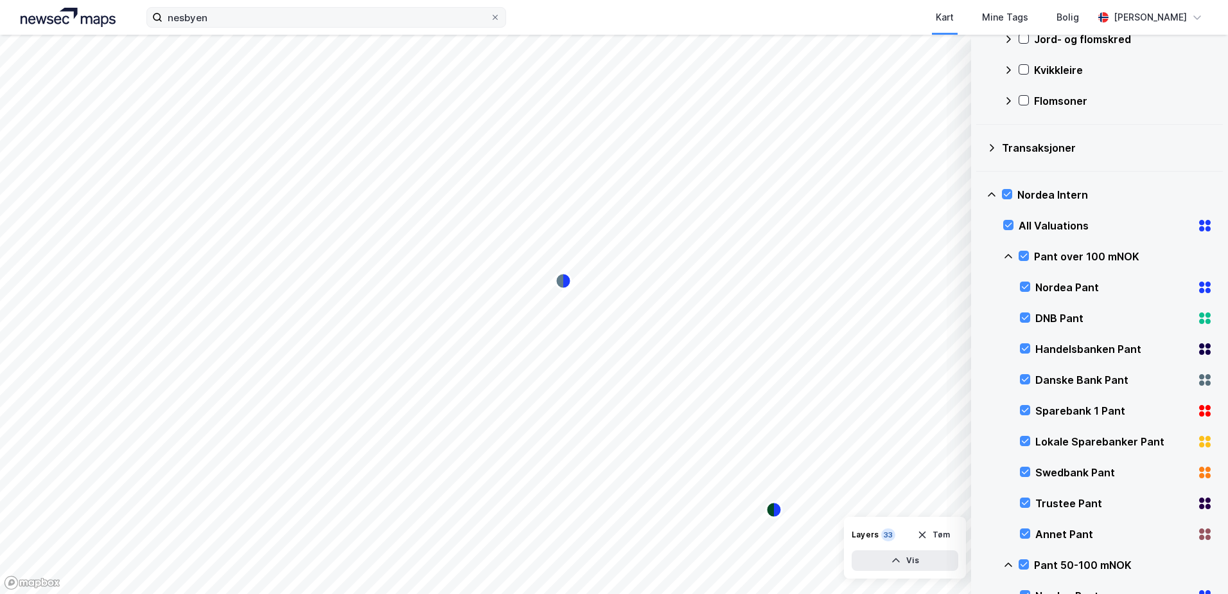
scroll to position [193, 0]
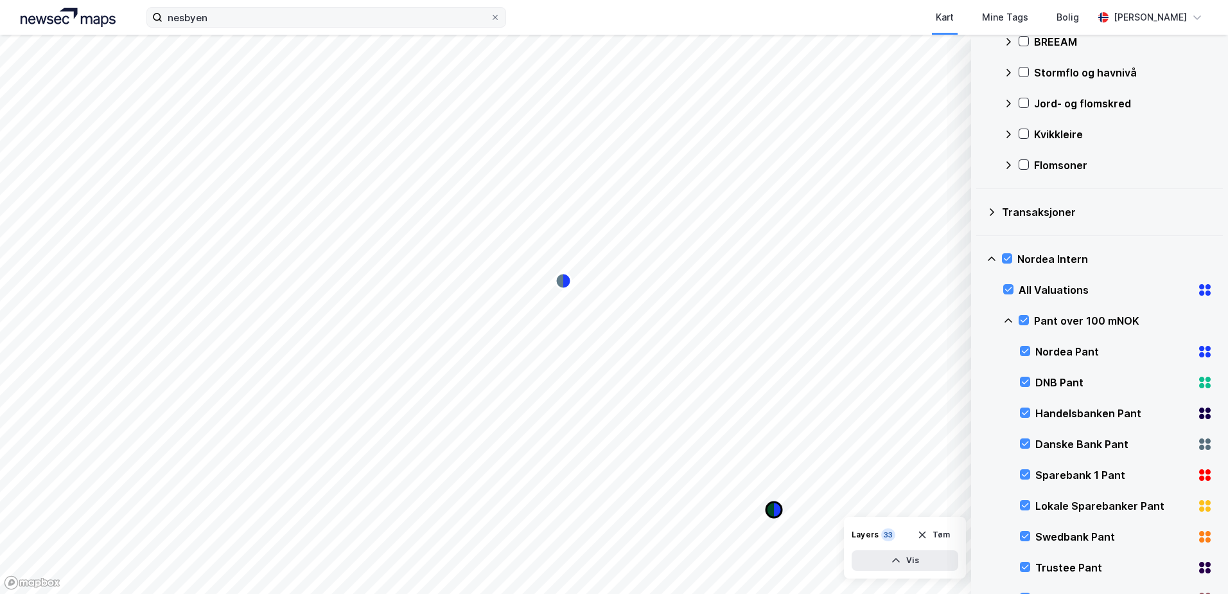
click at [773, 506] on icon "Map marker" at bounding box center [770, 509] width 8 height 15
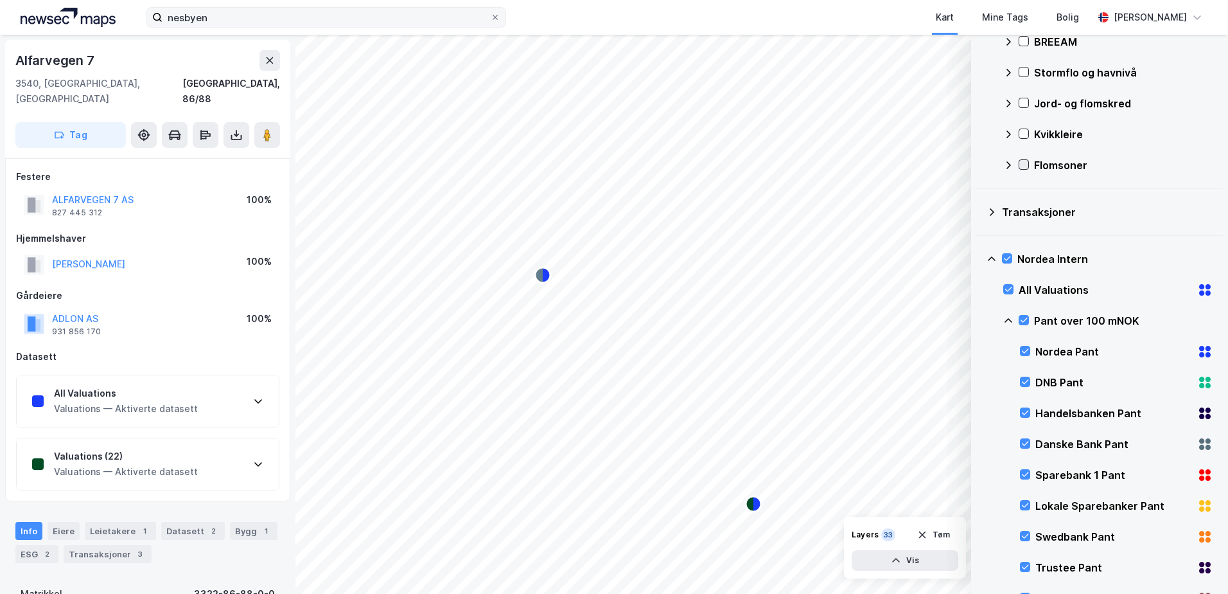
click at [1023, 162] on icon at bounding box center [1023, 164] width 9 height 9
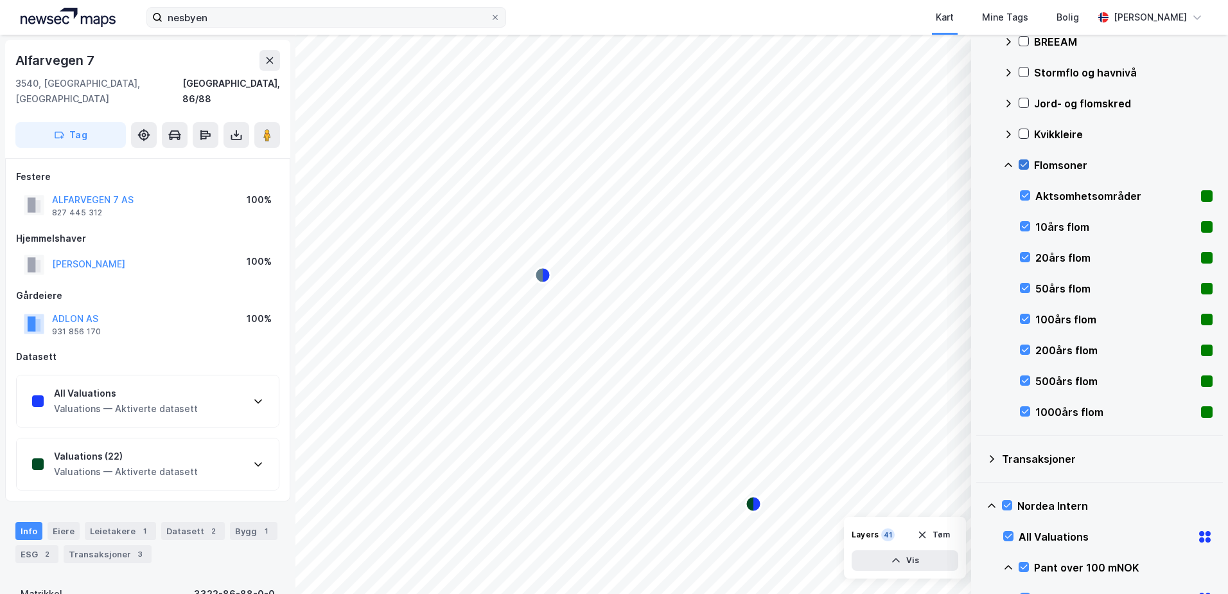
click at [1023, 162] on icon at bounding box center [1023, 164] width 9 height 9
click at [540, 274] on icon "Map marker" at bounding box center [539, 274] width 8 height 15
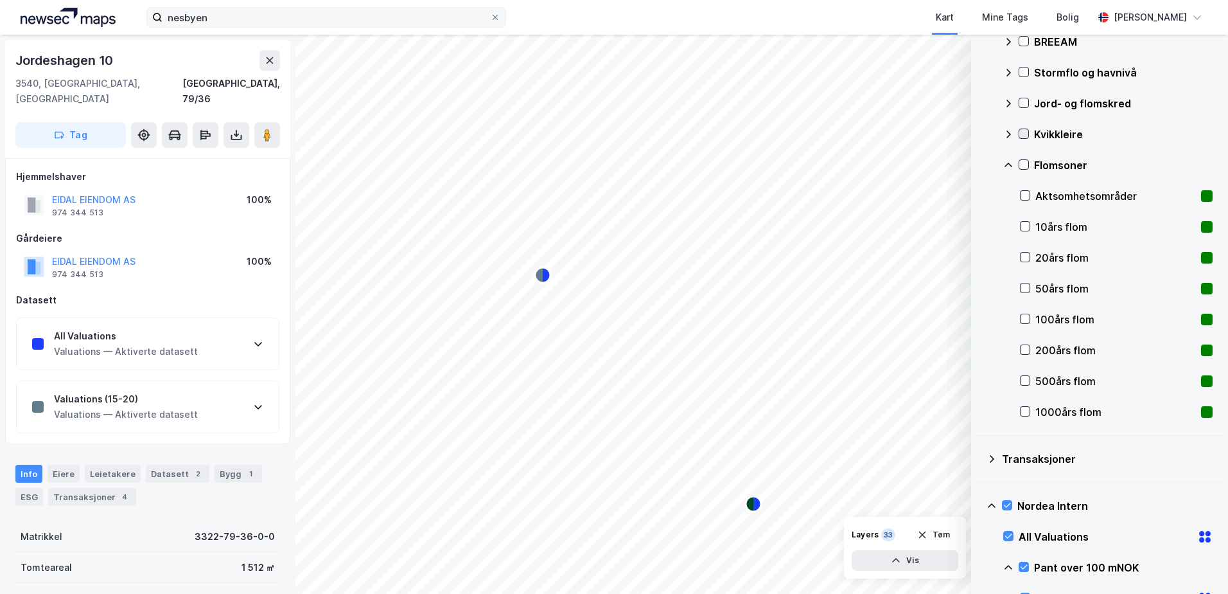
click at [1021, 133] on icon at bounding box center [1023, 133] width 9 height 9
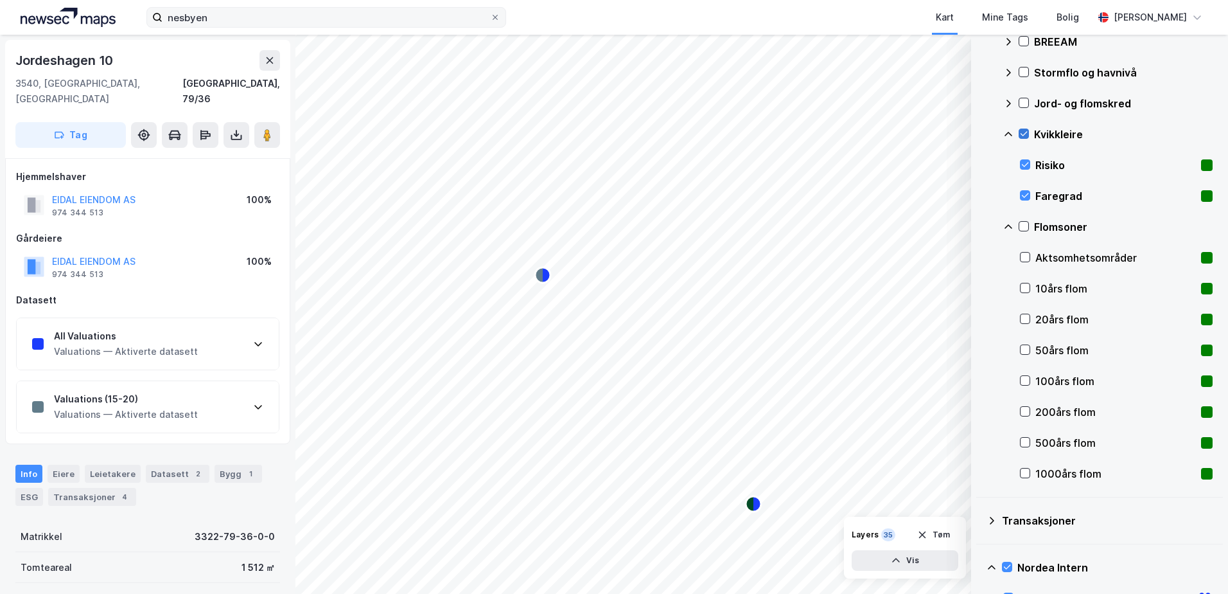
click at [1021, 134] on icon at bounding box center [1024, 134] width 7 height 4
click at [1022, 134] on icon at bounding box center [1024, 134] width 7 height 4
click at [938, 560] on button "Vis" at bounding box center [905, 560] width 107 height 21
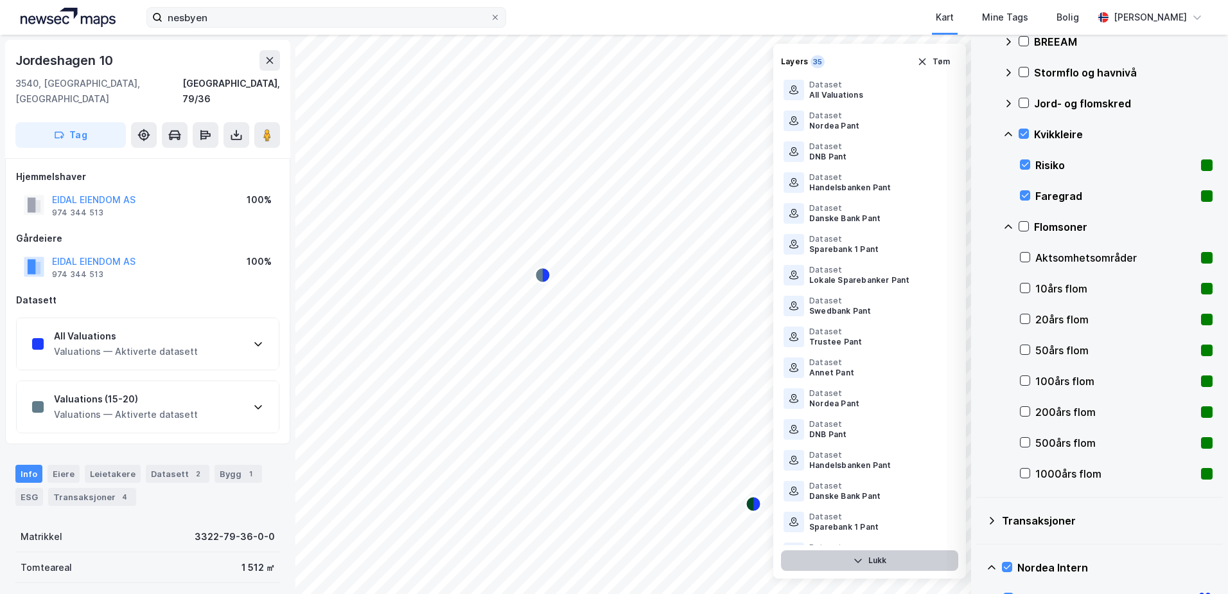
click at [938, 560] on button "Lukk" at bounding box center [869, 560] width 177 height 21
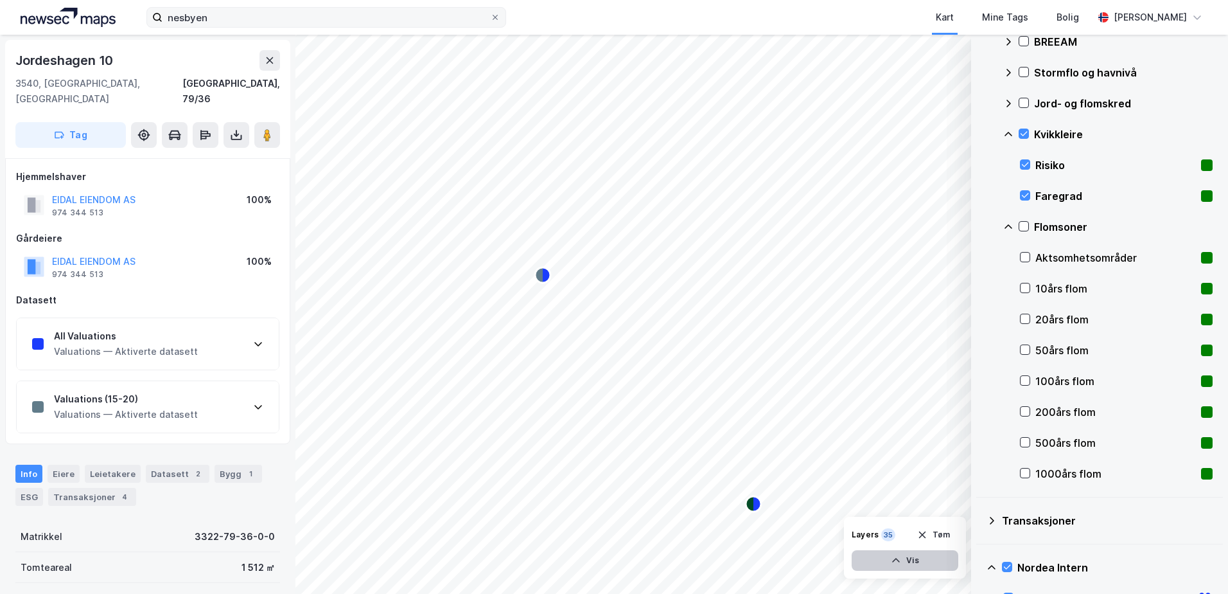
click at [894, 557] on icon "button" at bounding box center [896, 560] width 10 height 10
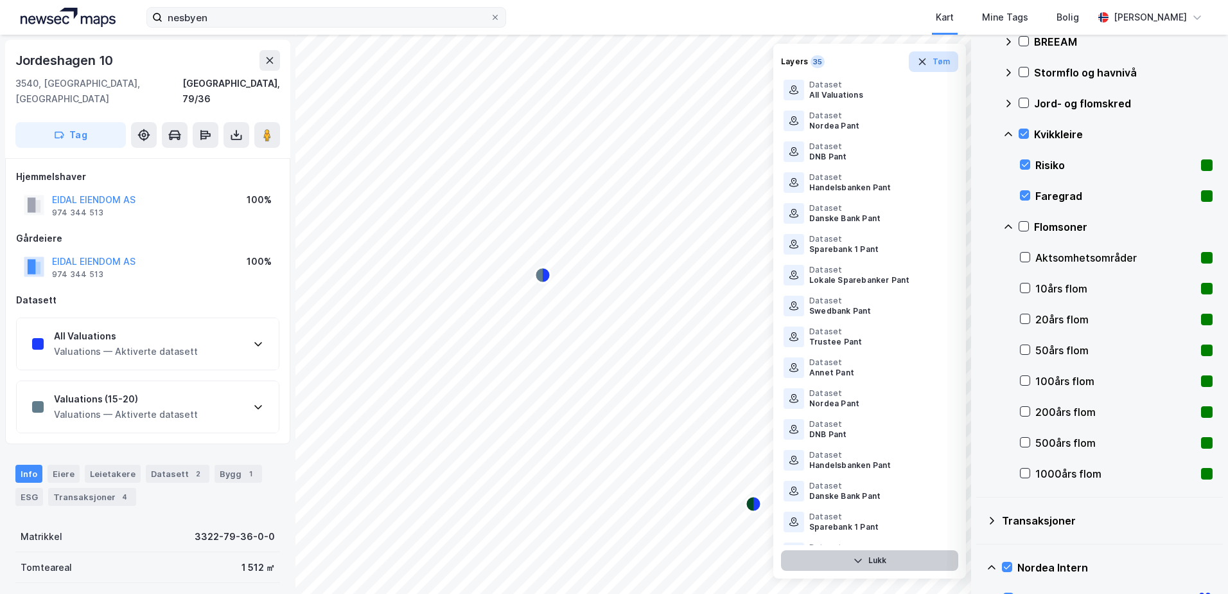
click at [925, 60] on icon "button" at bounding box center [922, 61] width 7 height 6
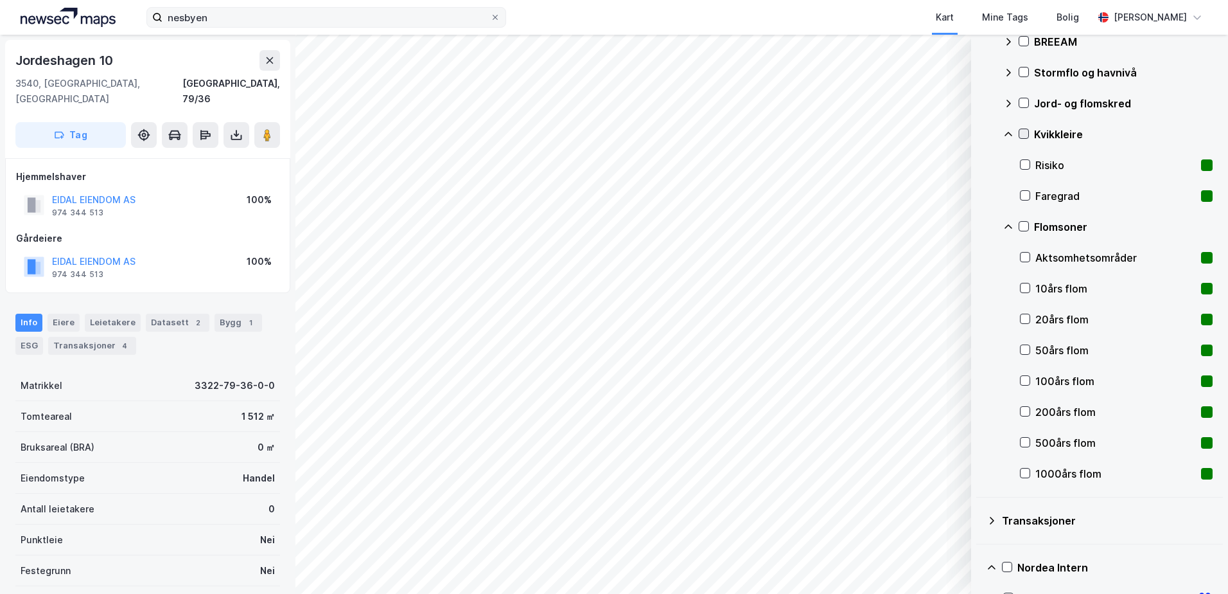
click at [1023, 131] on icon at bounding box center [1023, 133] width 9 height 9
click at [900, 561] on icon "button" at bounding box center [896, 560] width 10 height 10
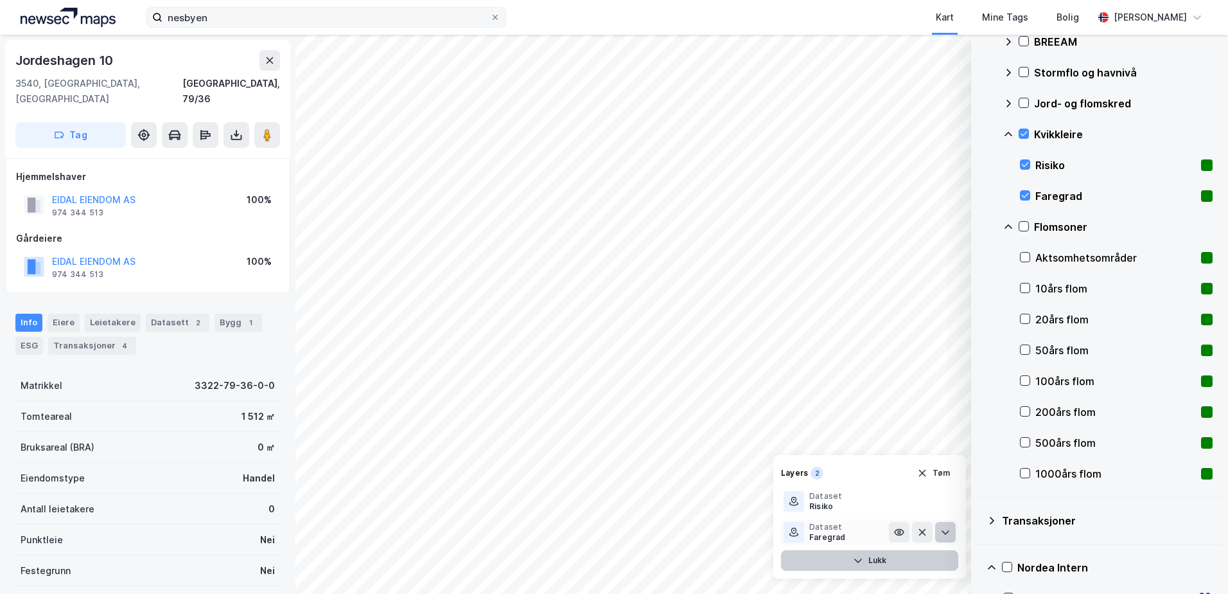
click at [948, 529] on icon at bounding box center [945, 532] width 10 height 10
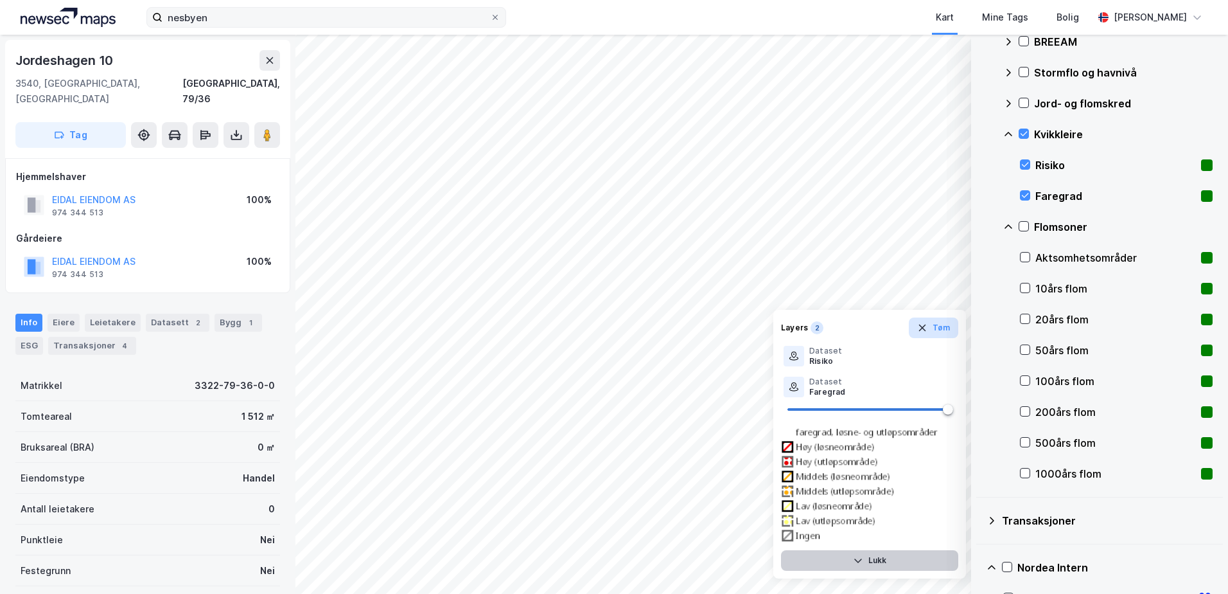
click at [923, 328] on icon "button" at bounding box center [922, 327] width 7 height 7
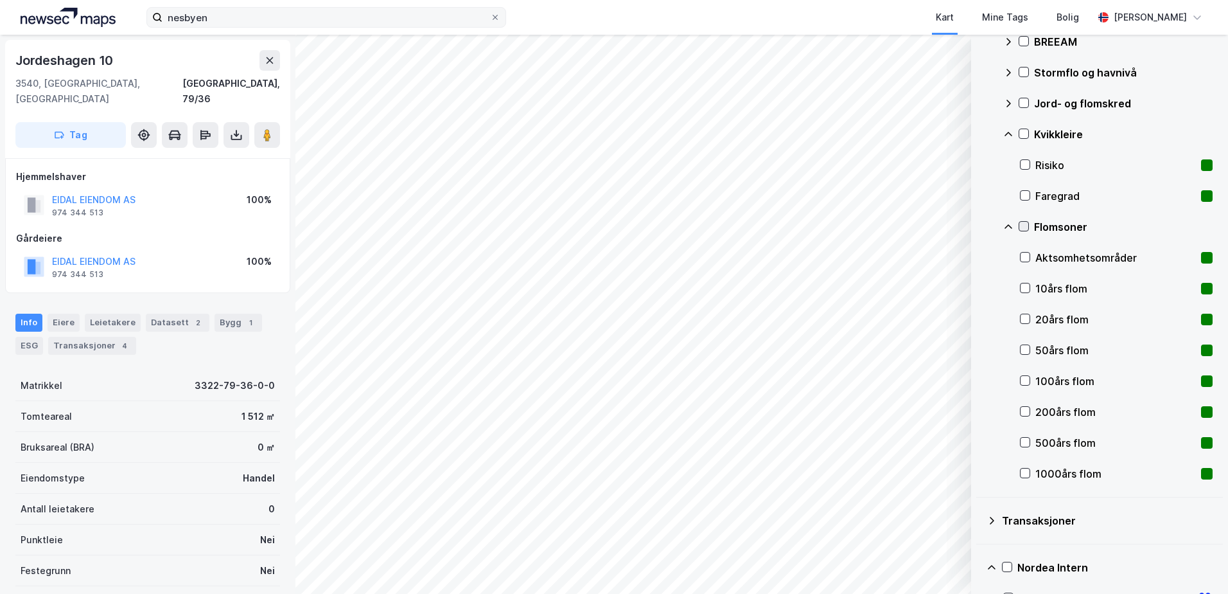
click at [1025, 227] on icon at bounding box center [1024, 226] width 7 height 4
click at [944, 555] on button "Vis" at bounding box center [905, 560] width 107 height 21
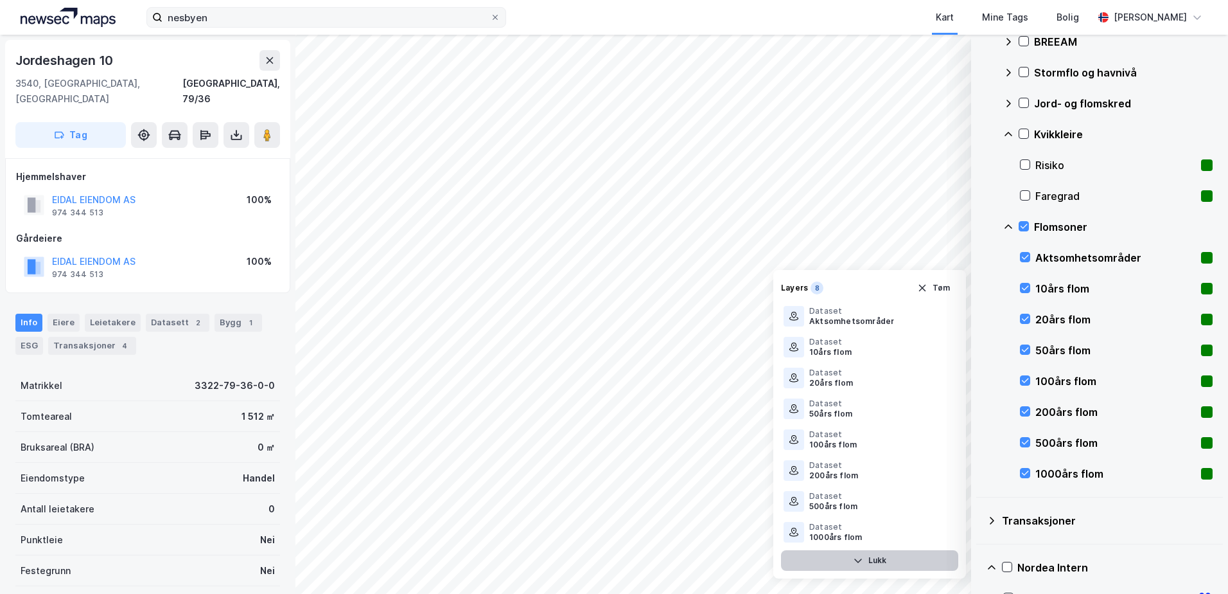
click at [944, 555] on button "Lukk" at bounding box center [869, 560] width 177 height 21
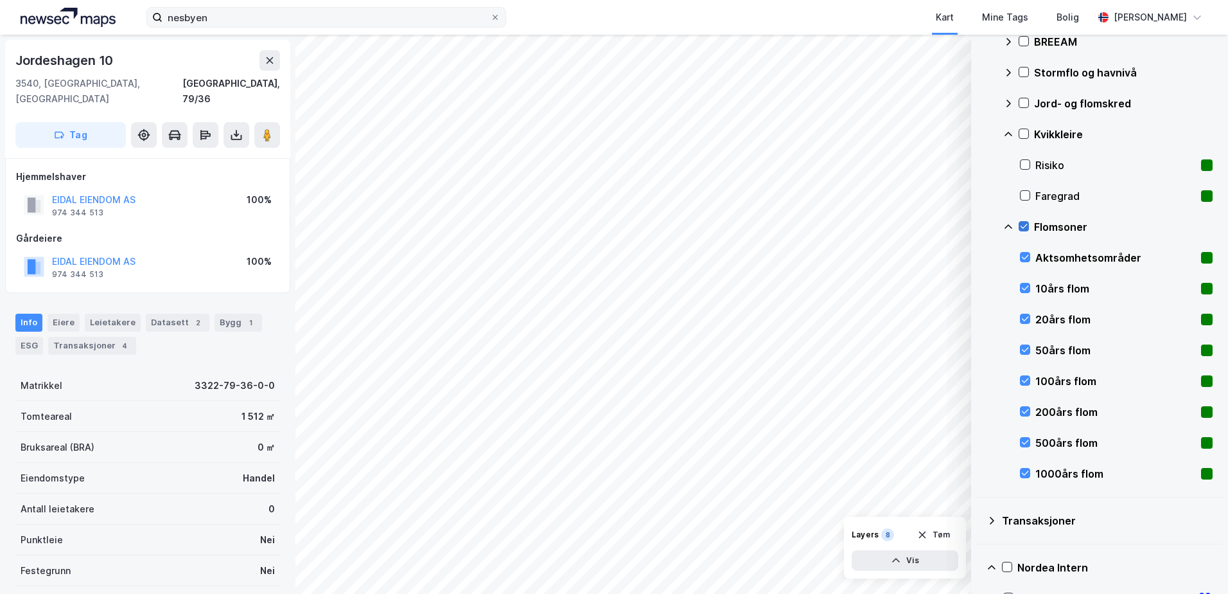
click at [1023, 224] on icon at bounding box center [1023, 226] width 9 height 9
click at [1025, 286] on icon at bounding box center [1025, 287] width 9 height 9
click at [1025, 316] on icon at bounding box center [1025, 318] width 9 height 9
click at [1025, 349] on icon at bounding box center [1025, 349] width 9 height 9
click at [1027, 379] on icon at bounding box center [1025, 380] width 9 height 9
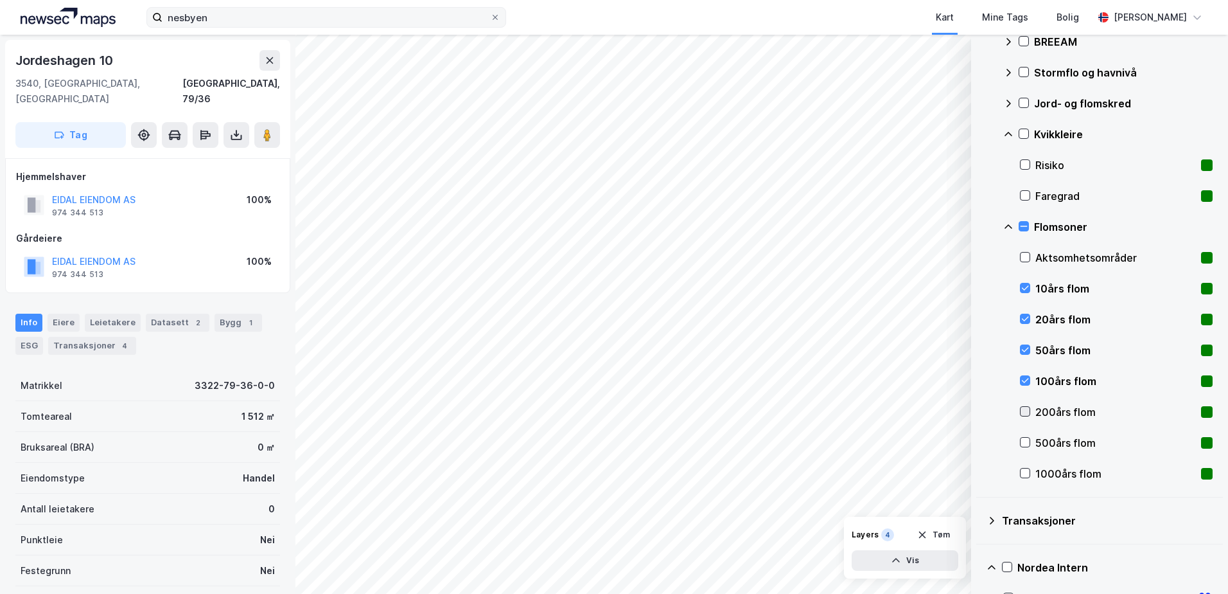
click at [1024, 409] on icon at bounding box center [1025, 411] width 9 height 9
click at [1025, 411] on icon at bounding box center [1025, 411] width 9 height 9
click at [1027, 437] on div at bounding box center [1025, 442] width 10 height 10
click at [1027, 436] on div "500års flom" at bounding box center [1116, 442] width 193 height 31
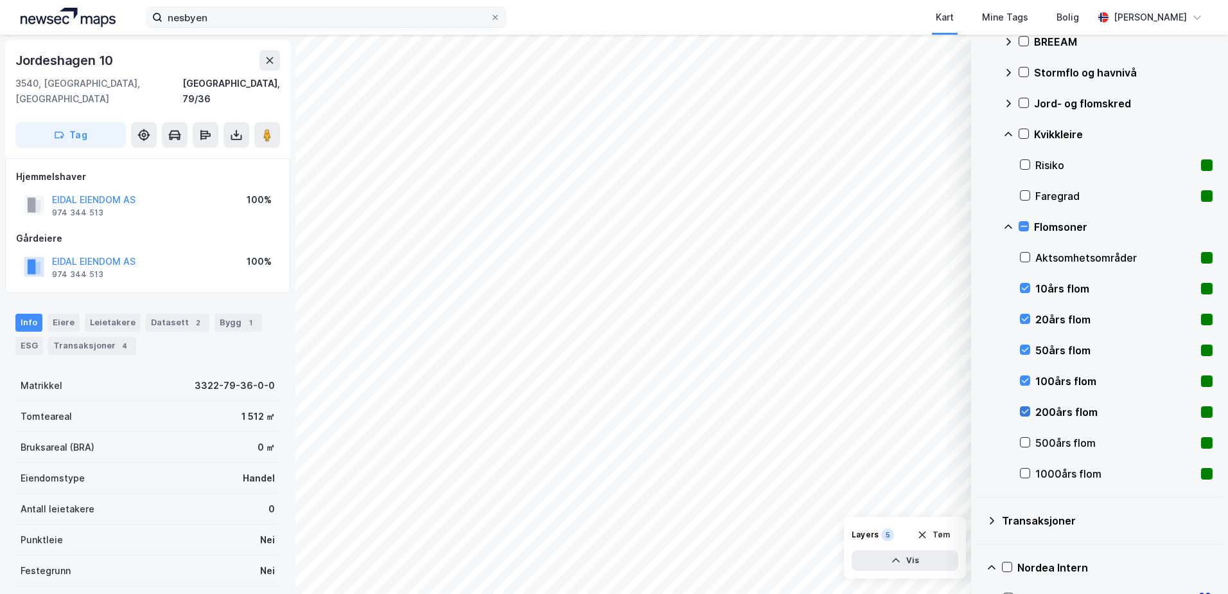
click at [1026, 407] on icon at bounding box center [1025, 411] width 9 height 9
click at [1021, 224] on icon at bounding box center [1023, 226] width 9 height 9
click at [1023, 226] on icon at bounding box center [1023, 226] width 9 height 9
click at [1023, 258] on icon at bounding box center [1025, 257] width 7 height 4
click at [1026, 259] on icon at bounding box center [1025, 256] width 9 height 9
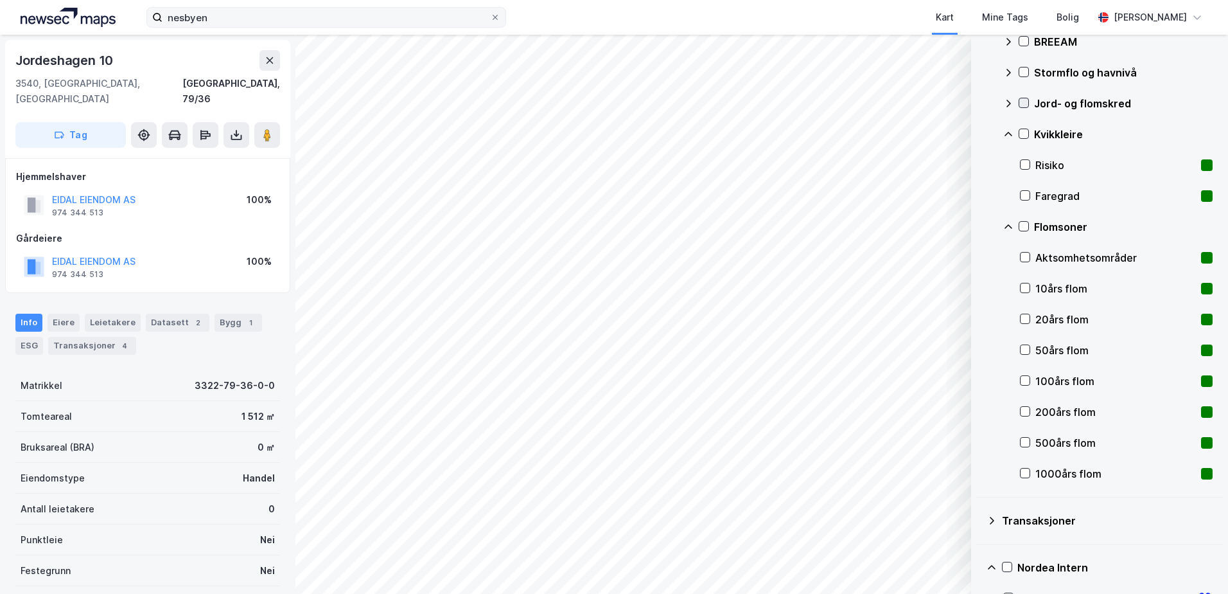
click at [1024, 100] on icon at bounding box center [1023, 102] width 9 height 9
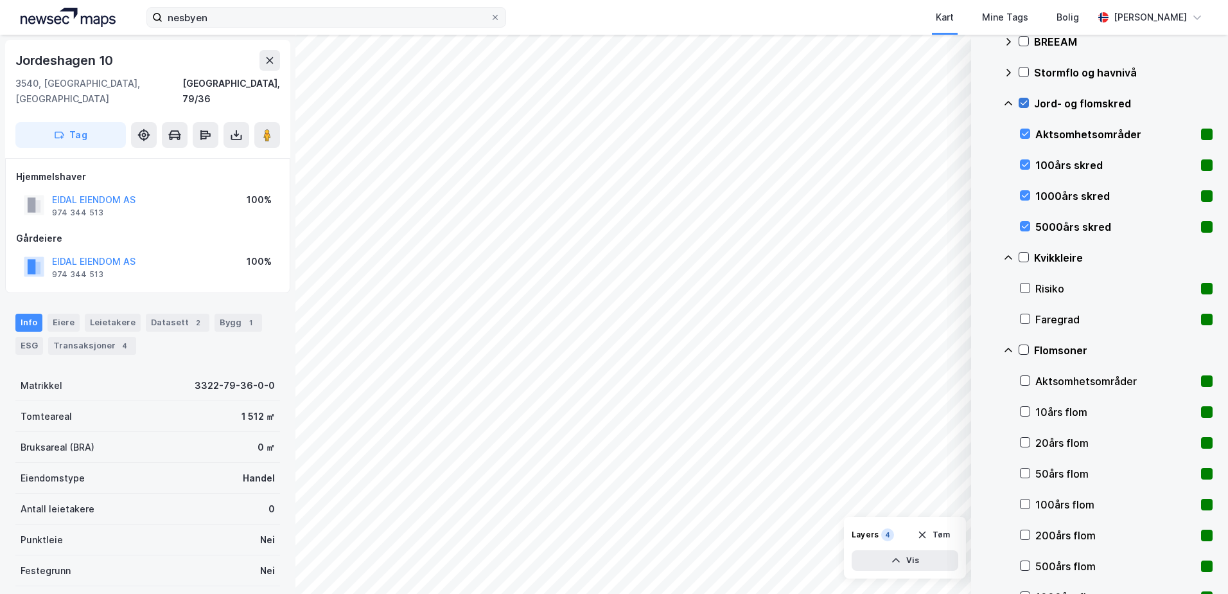
click at [1023, 101] on icon at bounding box center [1023, 102] width 9 height 9
click at [1021, 73] on icon at bounding box center [1023, 71] width 9 height 9
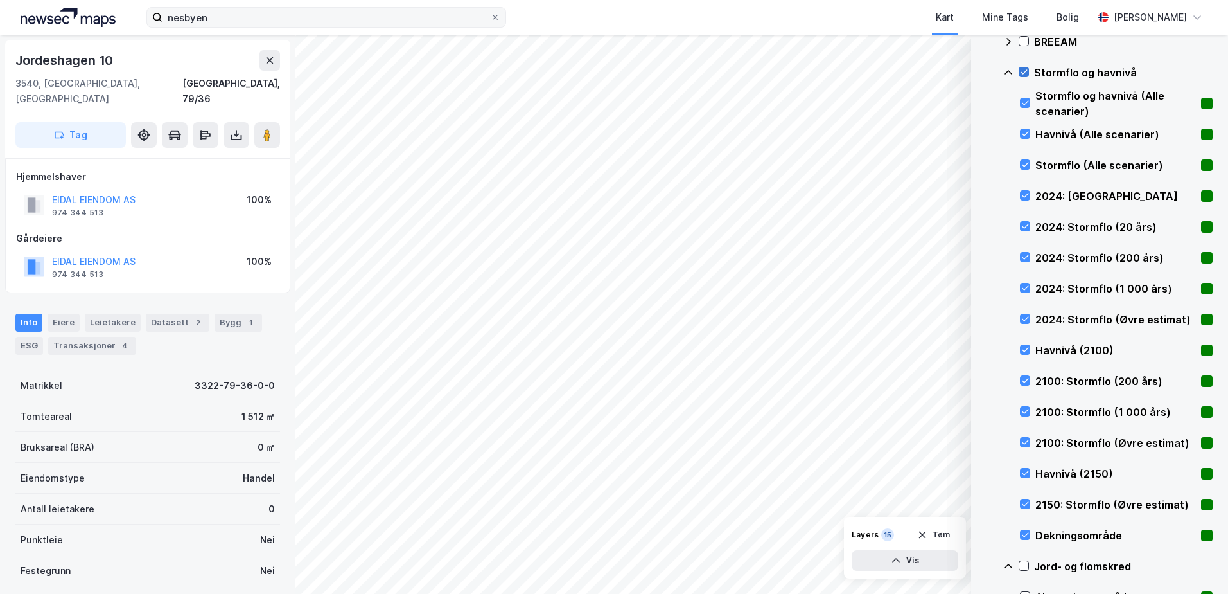
click at [1026, 69] on icon at bounding box center [1023, 71] width 9 height 9
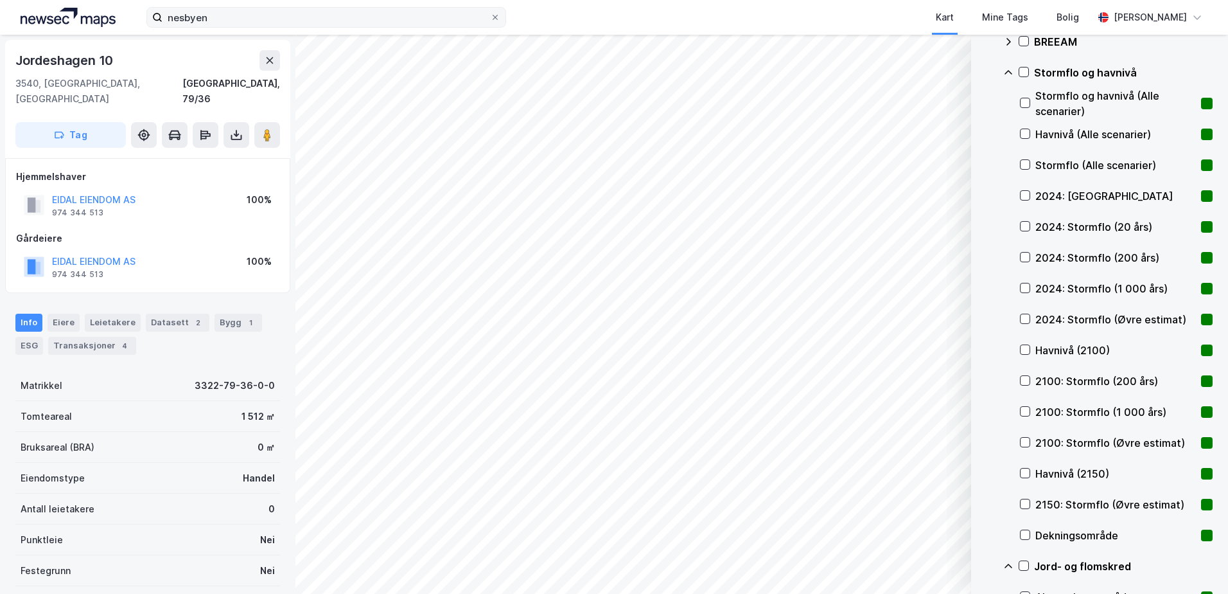
click at [1010, 74] on icon at bounding box center [1008, 72] width 10 height 10
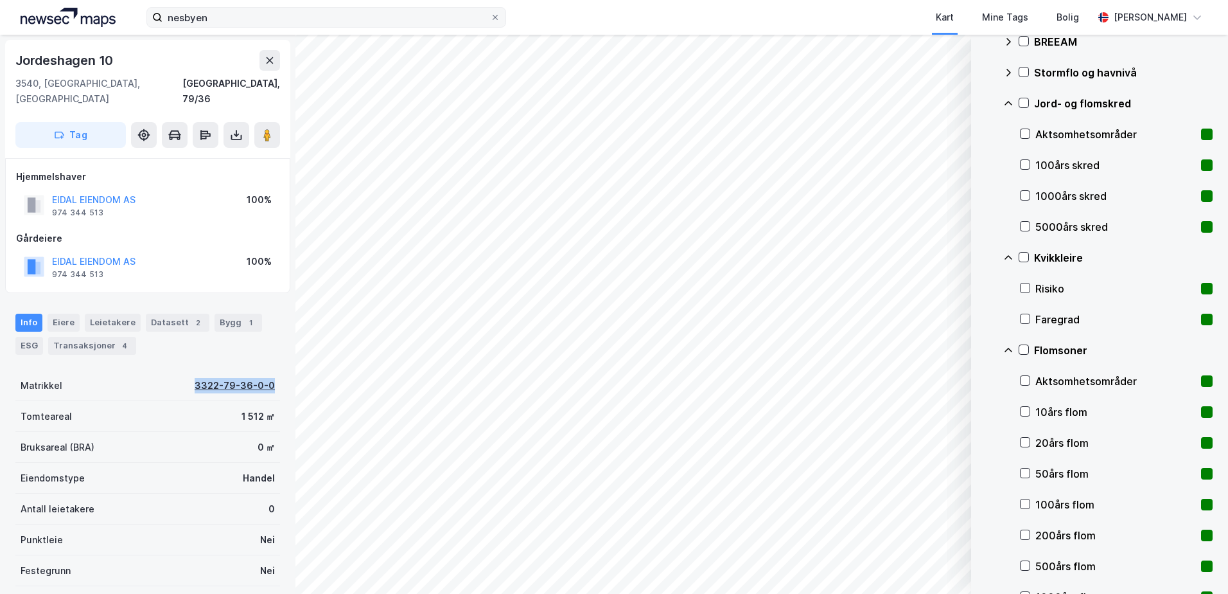
drag, startPoint x: 270, startPoint y: 373, endPoint x: 194, endPoint y: 373, distance: 75.8
click at [194, 373] on div "Matrikkel 3322-79-36-0-0" at bounding box center [147, 385] width 265 height 31
copy div "3322-79-36-0-0"
click at [1007, 103] on icon at bounding box center [1009, 103] width 8 height 4
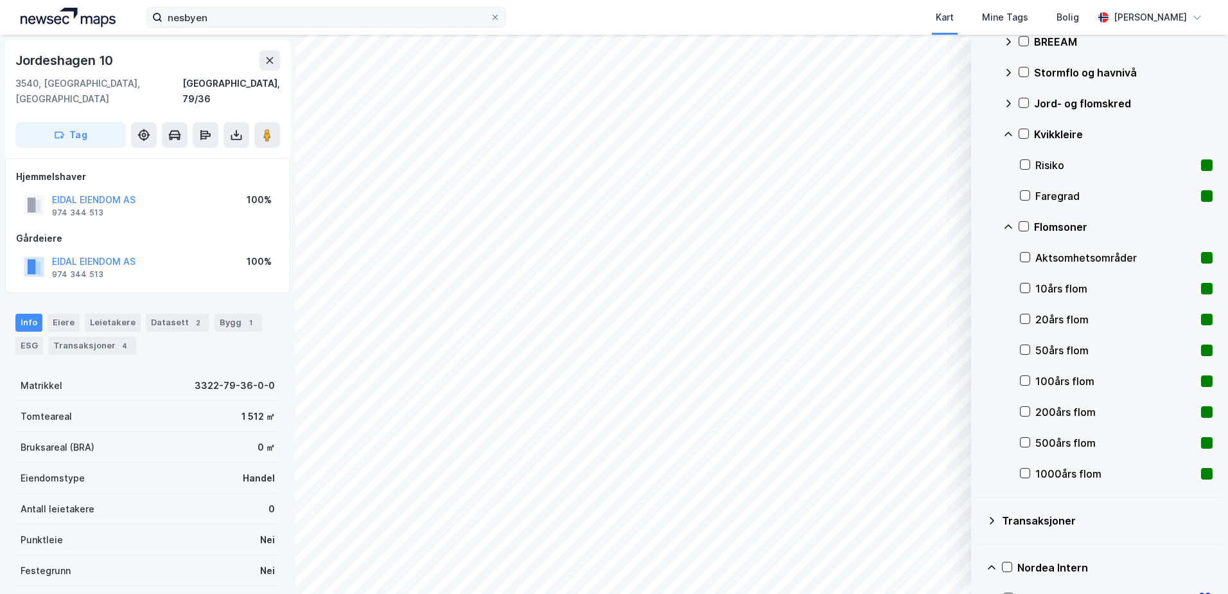
click at [1006, 134] on icon at bounding box center [1008, 134] width 10 height 10
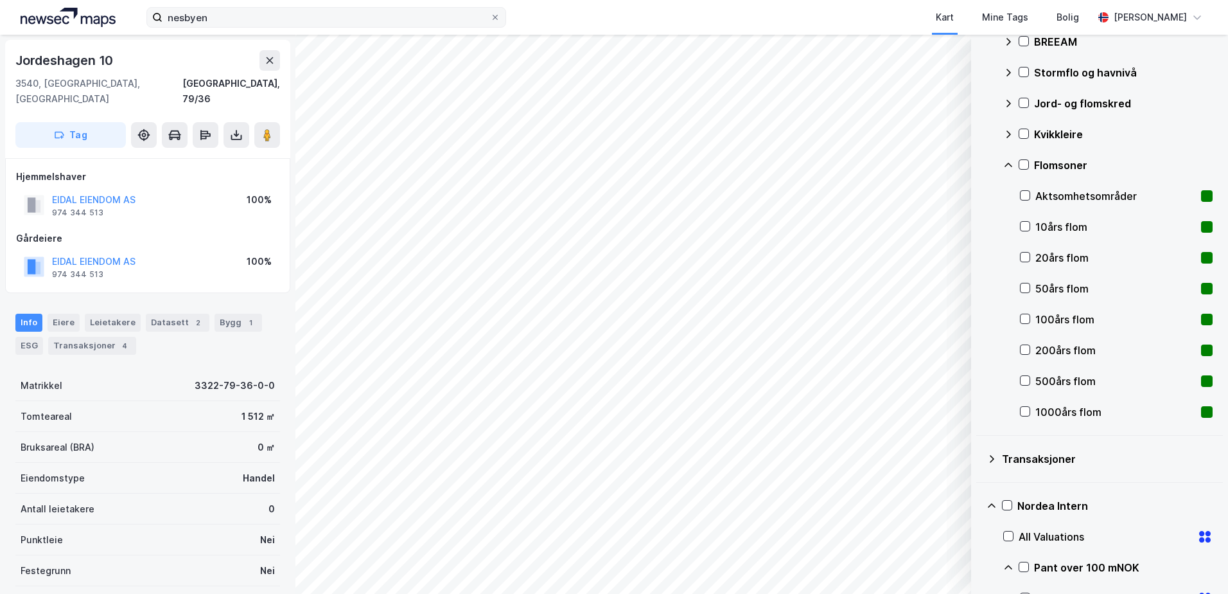
click at [1009, 165] on icon at bounding box center [1008, 165] width 10 height 10
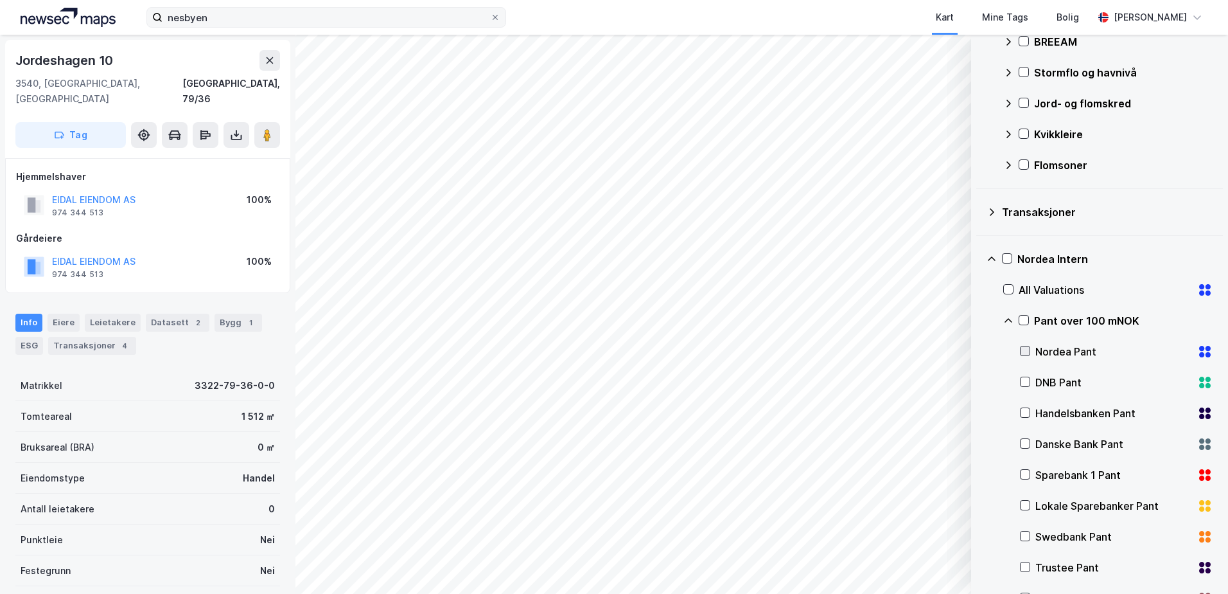
click at [1027, 346] on icon at bounding box center [1025, 350] width 9 height 9
click at [166, 313] on div "Datasett 2" at bounding box center [178, 322] width 64 height 18
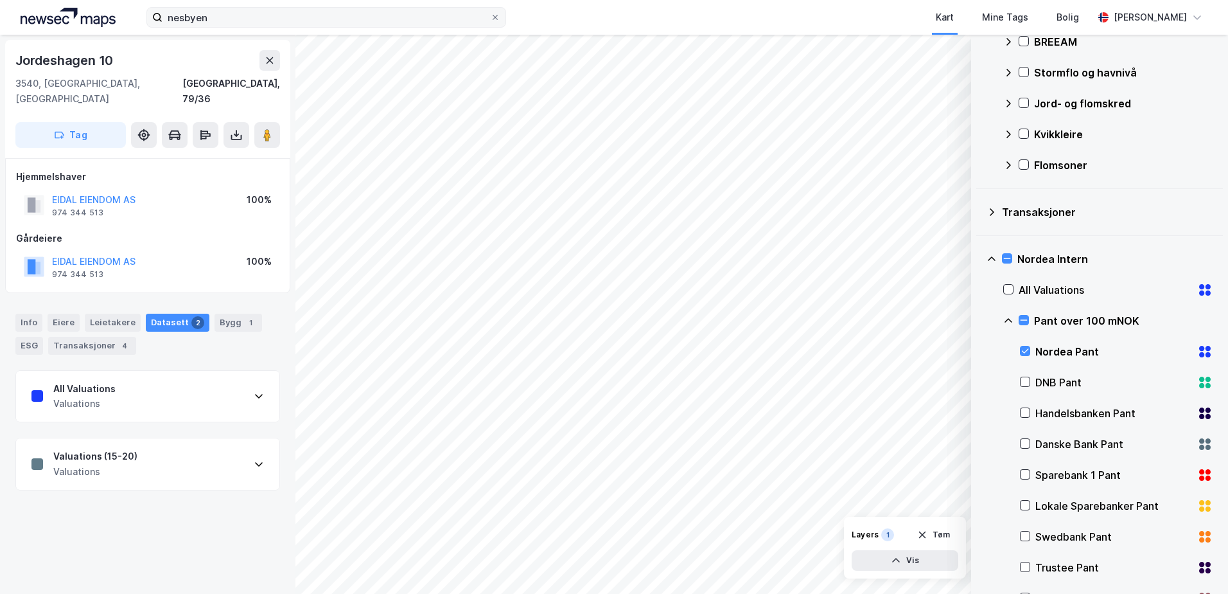
click at [249, 373] on div "All Valuations Valuations" at bounding box center [147, 396] width 263 height 51
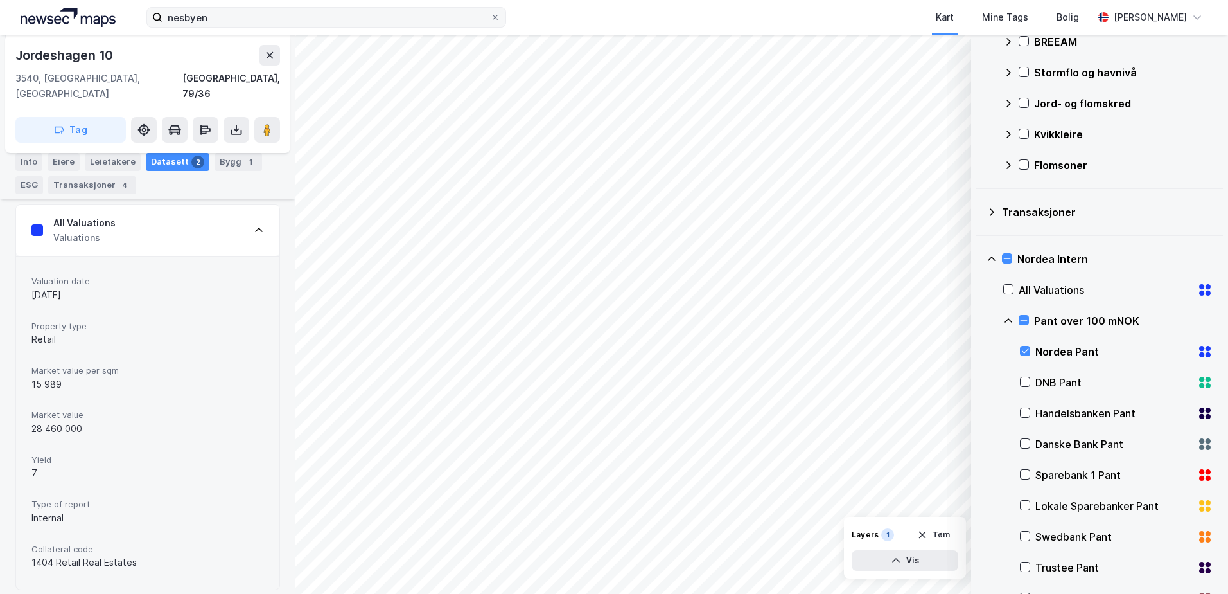
scroll to position [230, 0]
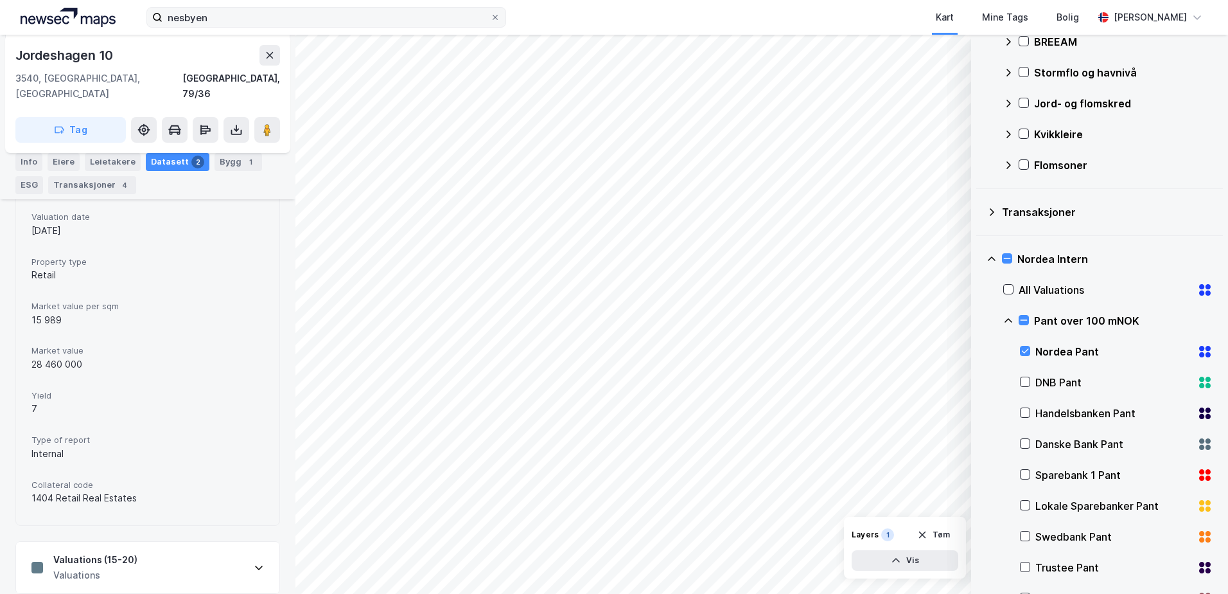
click at [254, 562] on icon at bounding box center [259, 567] width 10 height 10
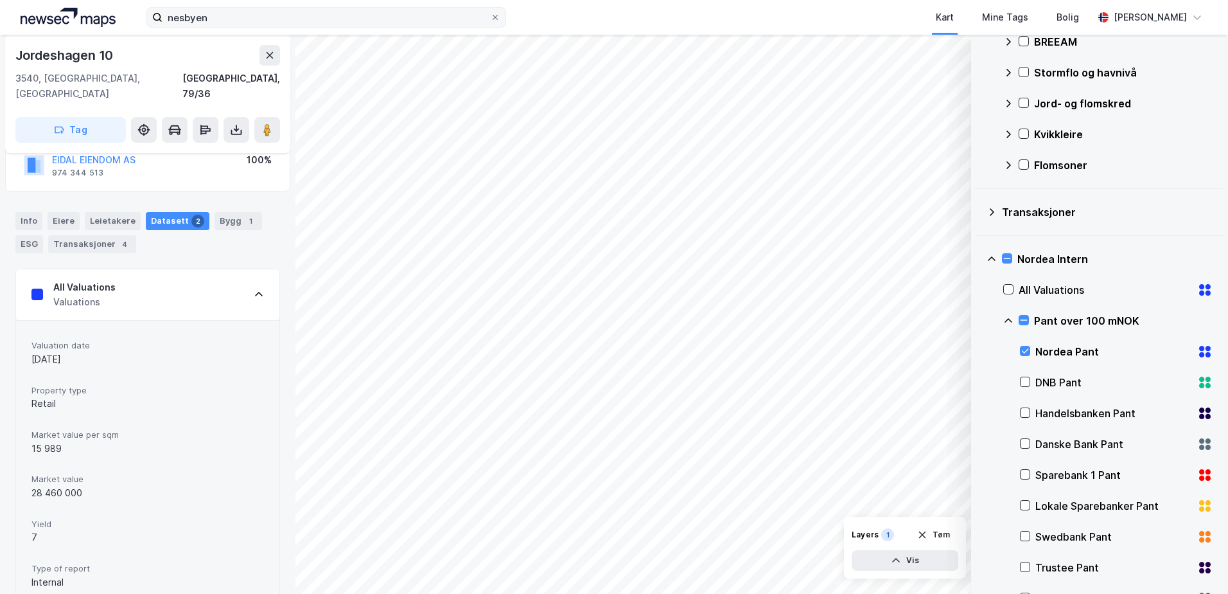
scroll to position [37, 0]
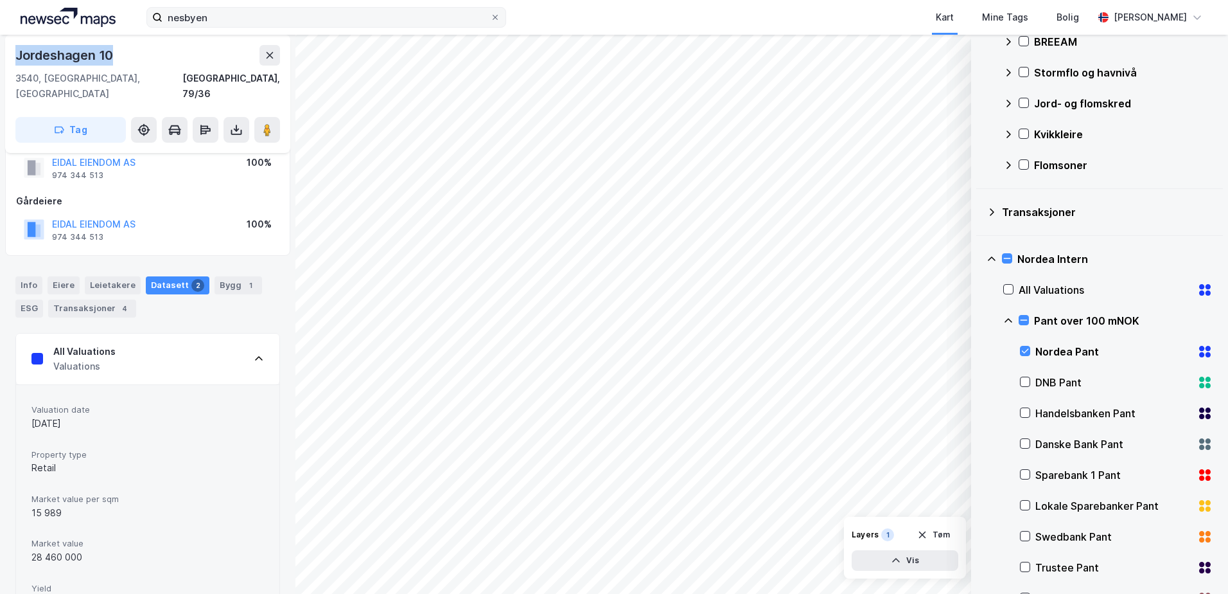
drag, startPoint x: 112, startPoint y: 56, endPoint x: 14, endPoint y: 56, distance: 98.3
click at [14, 56] on div "Jordeshagen 10 3540, [GEOGRAPHIC_DATA], [GEOGRAPHIC_DATA] [GEOGRAPHIC_DATA], 79…" at bounding box center [147, 94] width 285 height 118
copy div "Jordeshagen 10"
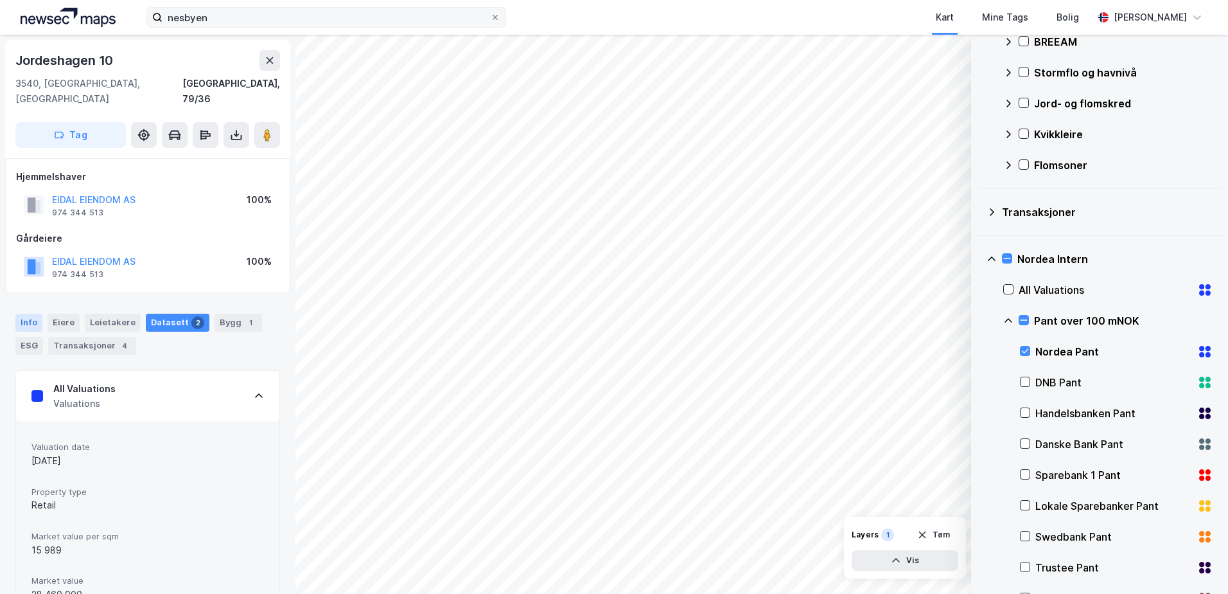
click at [26, 313] on div "Info" at bounding box center [28, 322] width 27 height 18
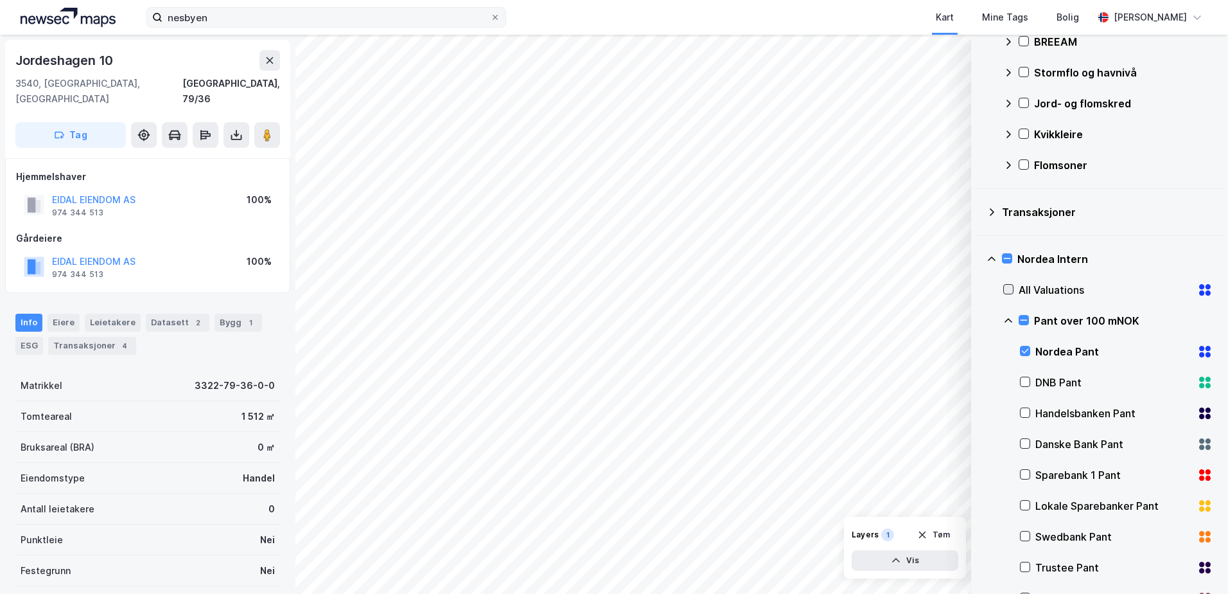
click at [1009, 285] on icon at bounding box center [1008, 289] width 9 height 9
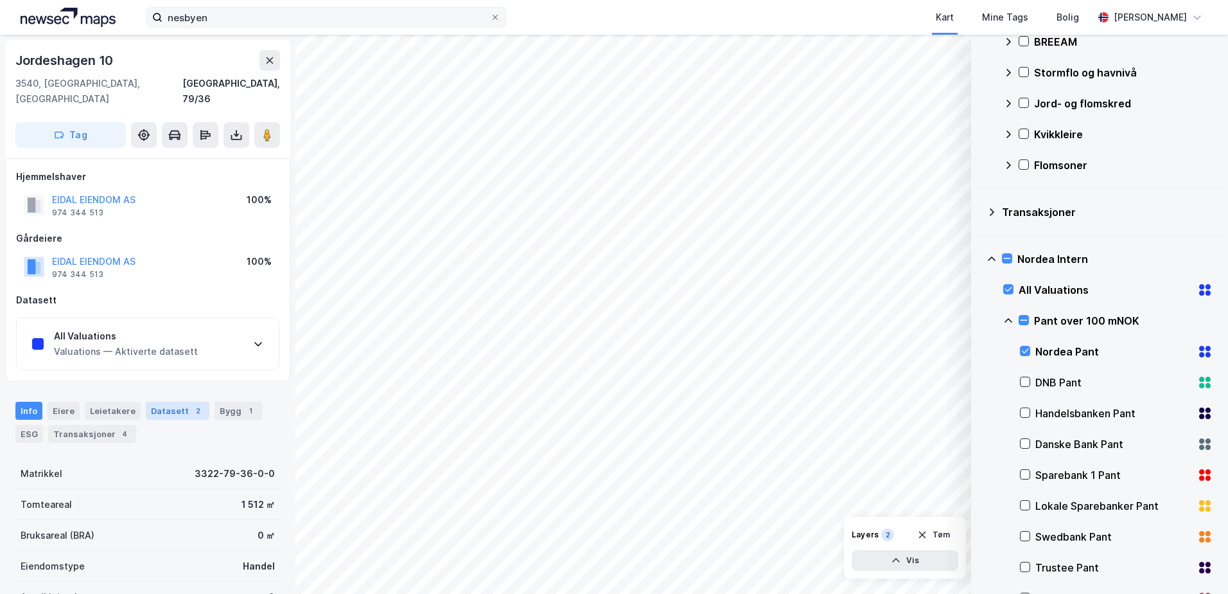
click at [173, 401] on div "Datasett 2" at bounding box center [178, 410] width 64 height 18
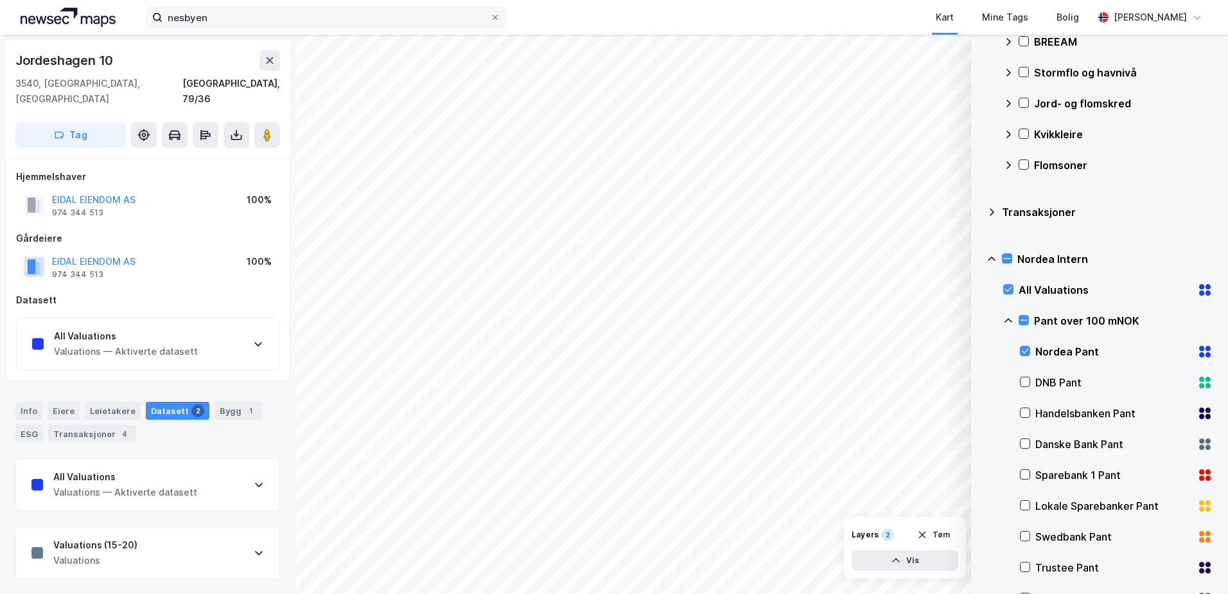
click at [254, 479] on icon at bounding box center [259, 484] width 10 height 10
click at [1024, 347] on icon at bounding box center [1025, 350] width 9 height 9
click at [1007, 254] on icon at bounding box center [1007, 258] width 9 height 9
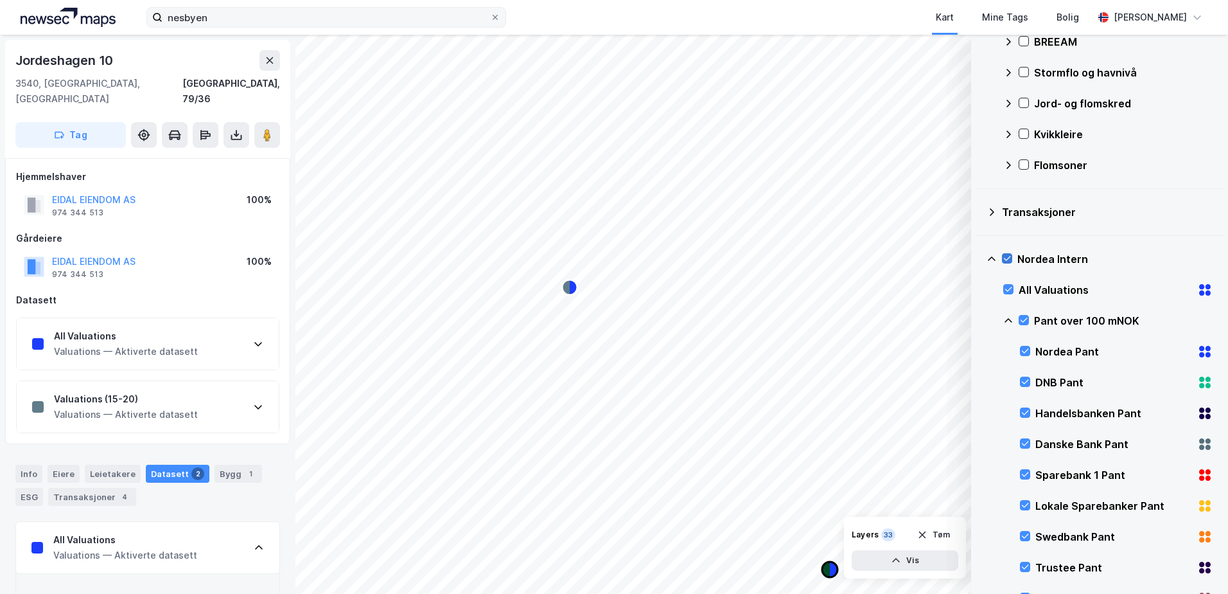
click at [827, 569] on icon "Map marker" at bounding box center [826, 568] width 8 height 15
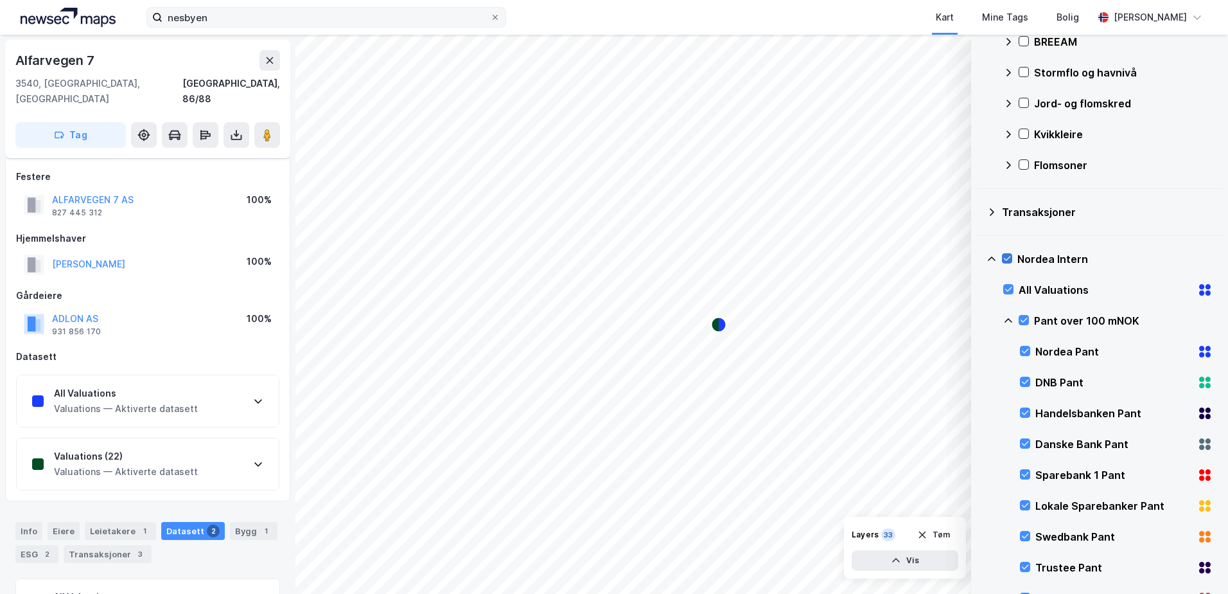
scroll to position [62, 0]
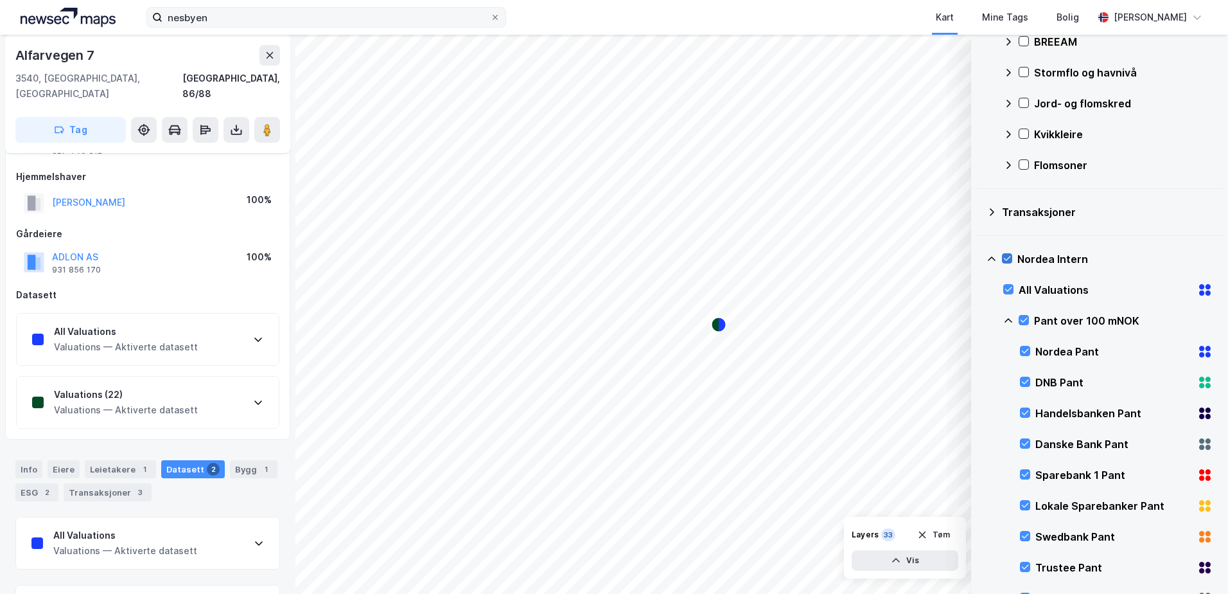
click at [254, 538] on icon at bounding box center [259, 543] width 10 height 10
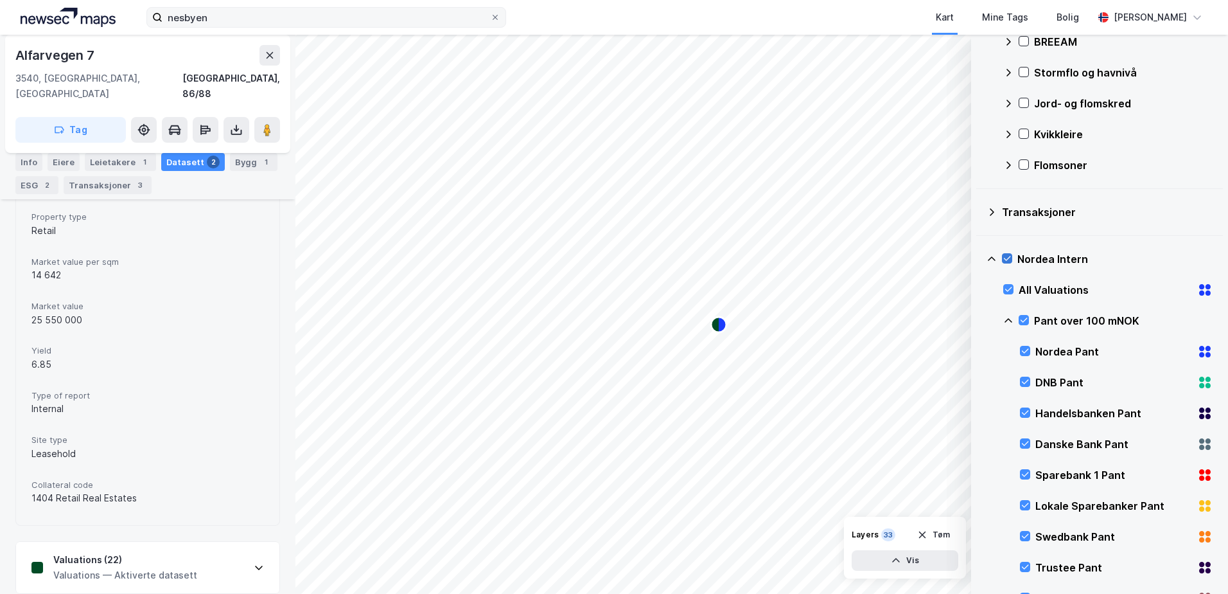
scroll to position [0, 0]
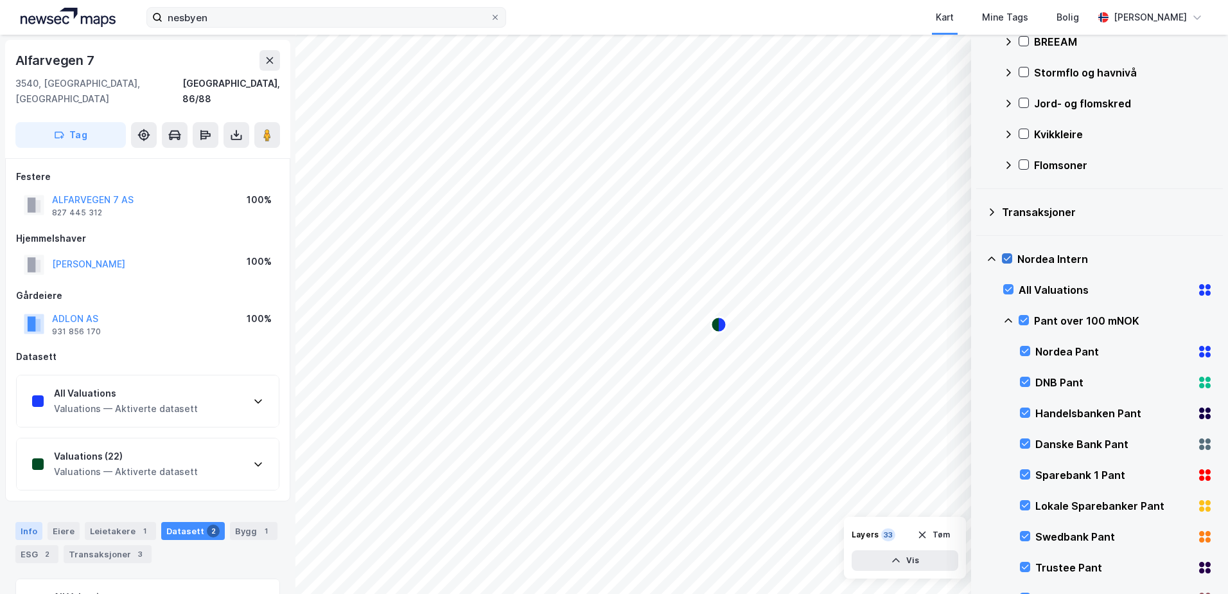
click at [26, 522] on div "Info" at bounding box center [28, 531] width 27 height 18
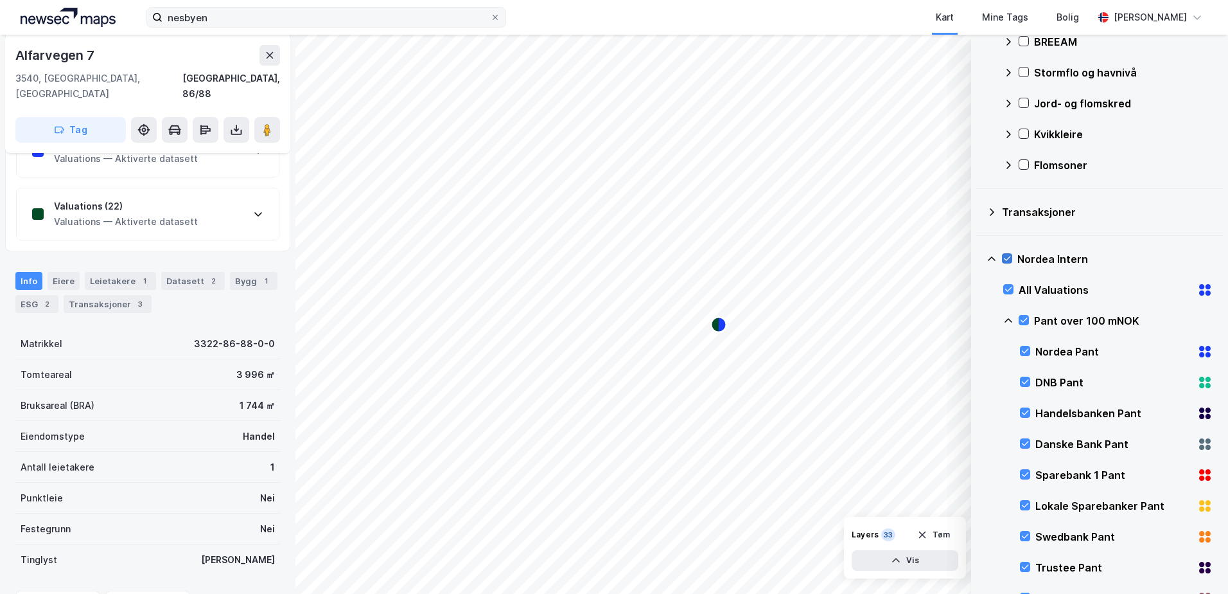
scroll to position [186, 0]
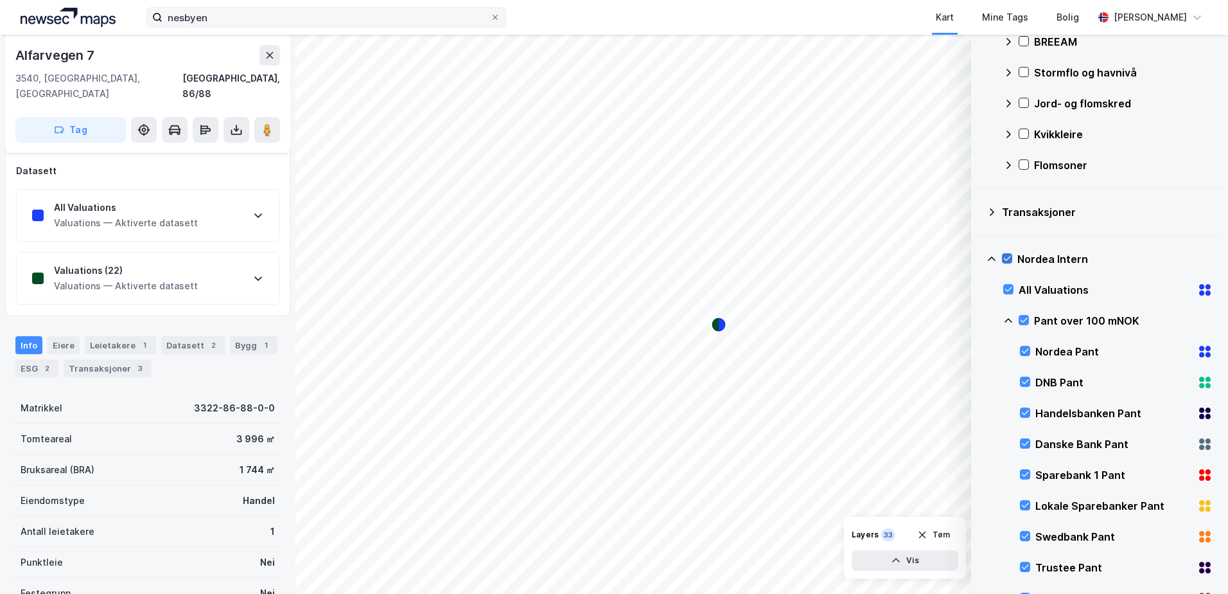
drag, startPoint x: 498, startPoint y: 15, endPoint x: 477, endPoint y: 21, distance: 21.4
click at [497, 15] on icon at bounding box center [495, 17] width 8 height 8
click at [490, 15] on input "nesbyen" at bounding box center [327, 17] width 328 height 19
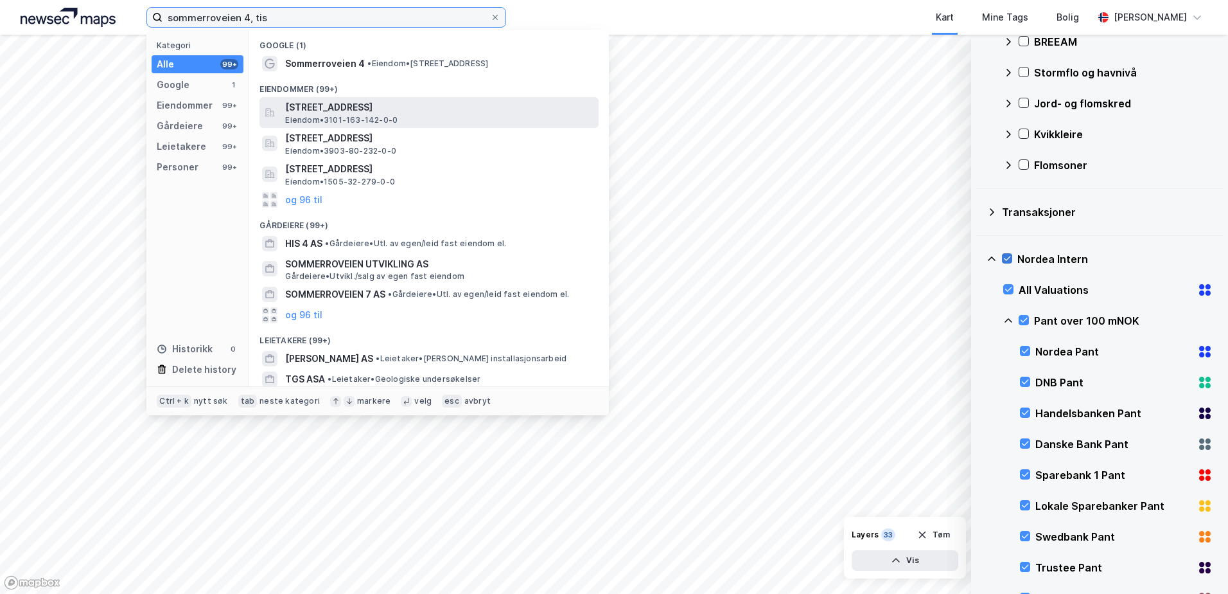
type input "sommerroveien 4, tis"
click at [333, 107] on span "[STREET_ADDRESS]" at bounding box center [439, 107] width 308 height 15
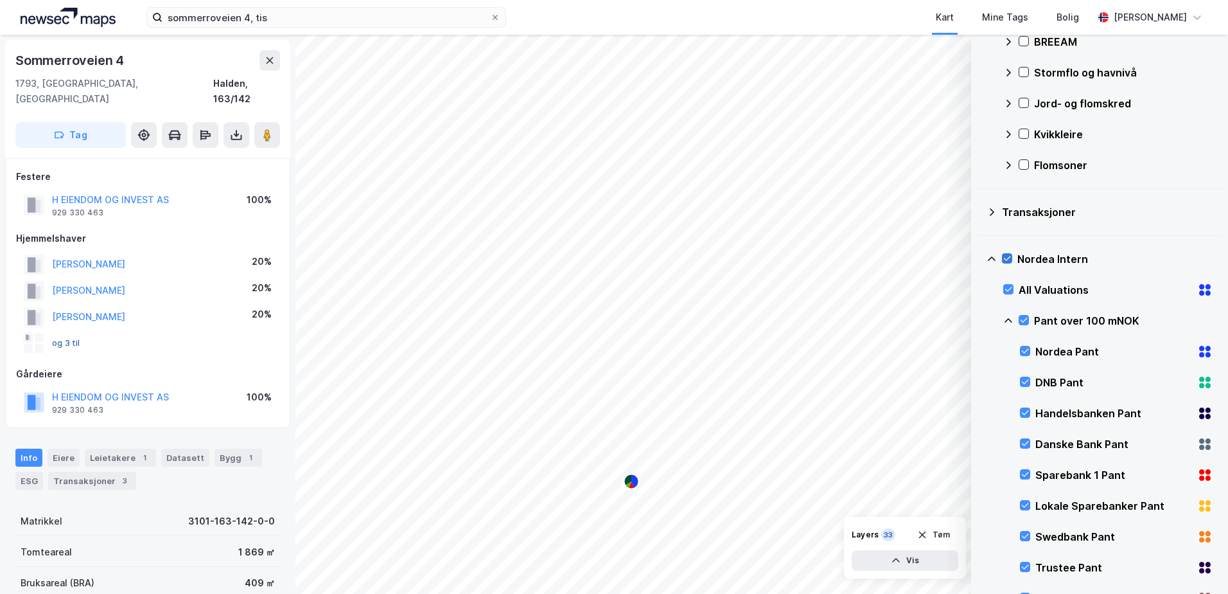
click at [0, 0] on button "og 3 til" at bounding box center [0, 0] width 0 height 0
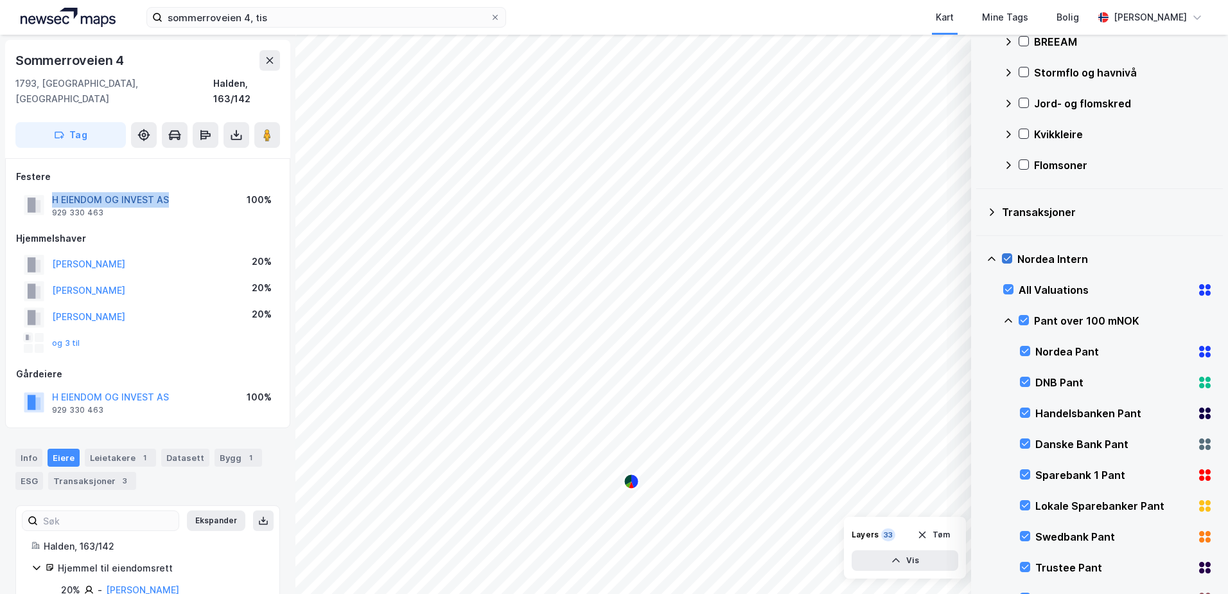
drag, startPoint x: 168, startPoint y: 187, endPoint x: 54, endPoint y: 182, distance: 114.5
click at [54, 190] on div "H EIENDOM OG INVEST AS 929 330 463 100%" at bounding box center [147, 205] width 263 height 31
copy button "H EIENDOM OG INVEST AS"
